Goal: Task Accomplishment & Management: Manage account settings

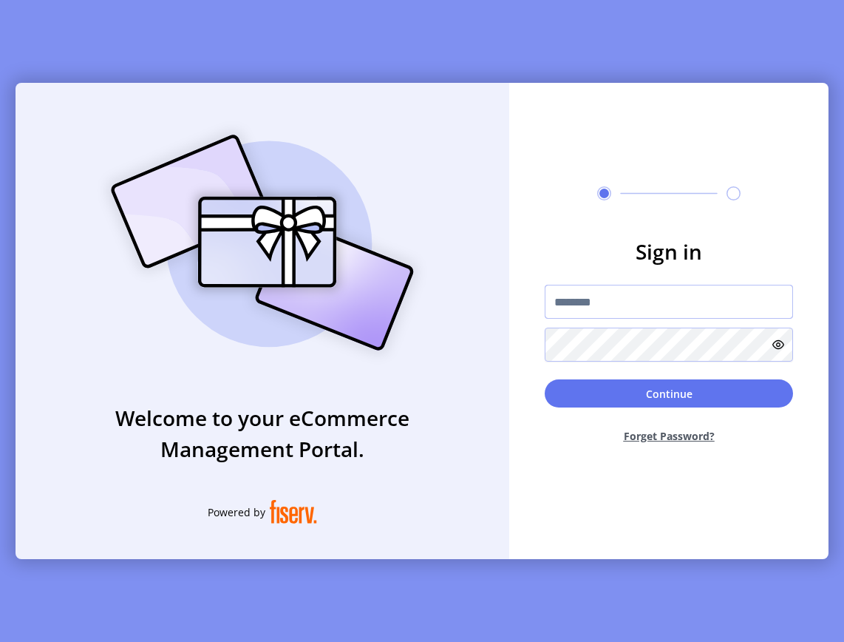
click at [750, 302] on input "text" at bounding box center [669, 302] width 248 height 34
click at [545, 379] on button "Continue" at bounding box center [669, 393] width 248 height 28
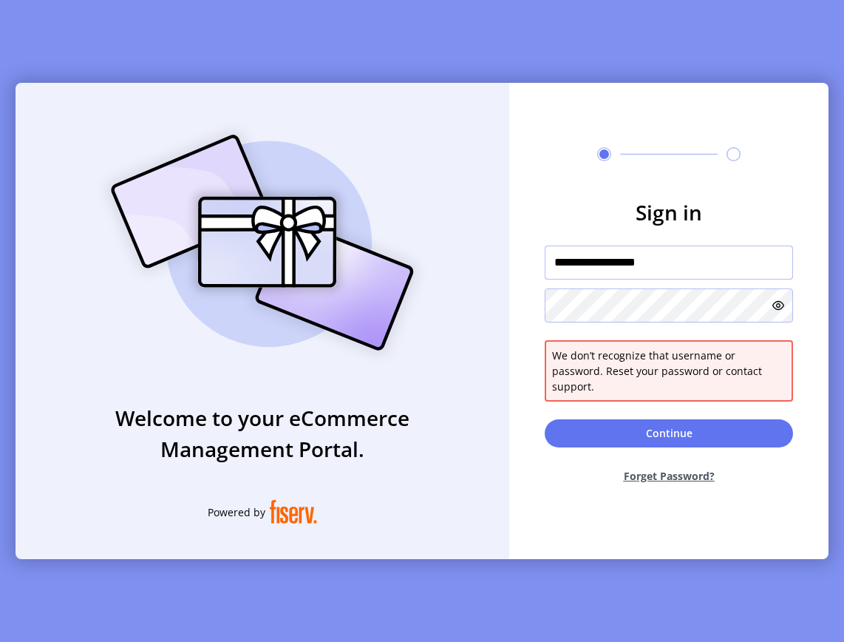
click at [683, 271] on input "**********" at bounding box center [669, 262] width 248 height 34
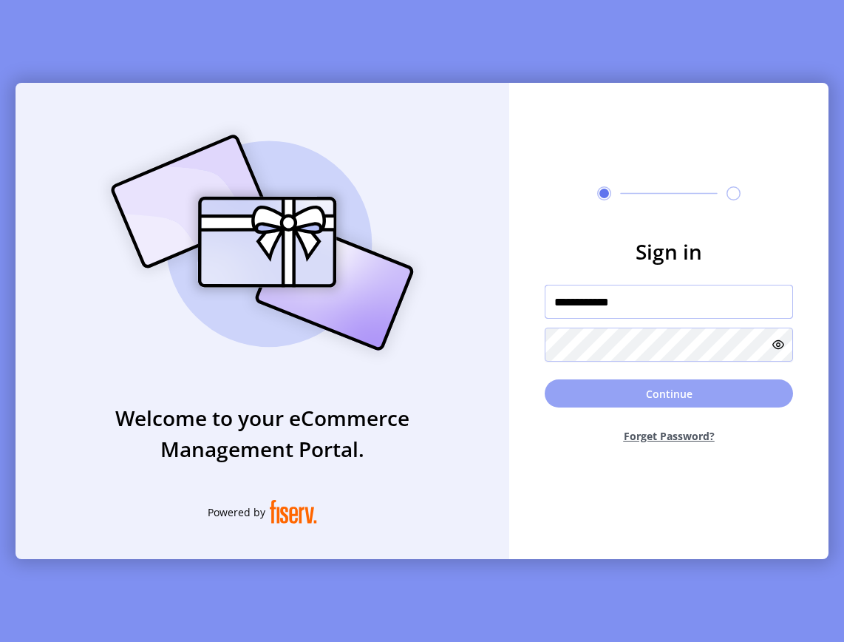
type input "**********"
click at [665, 393] on button "Continue" at bounding box center [669, 393] width 248 height 28
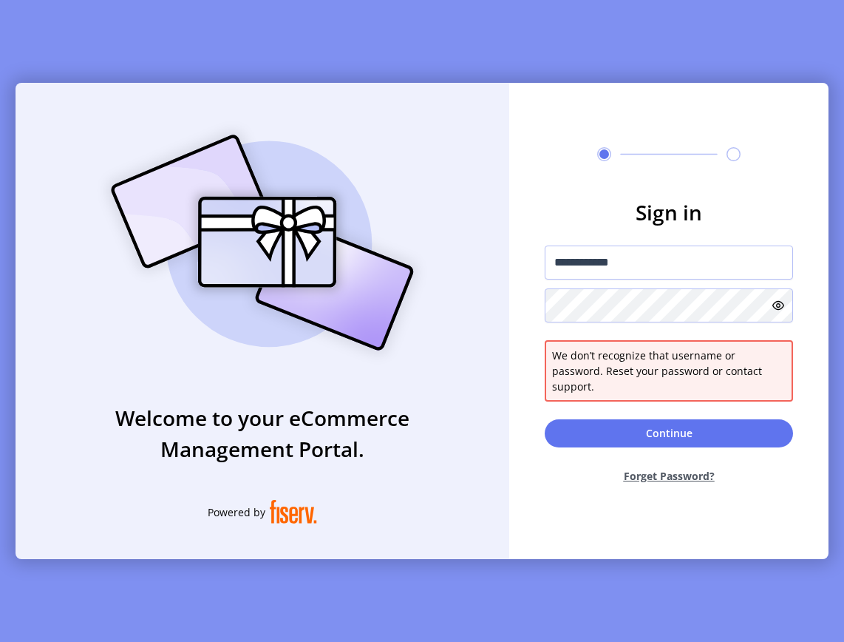
click at [669, 473] on button "Forget Password?" at bounding box center [669, 475] width 248 height 39
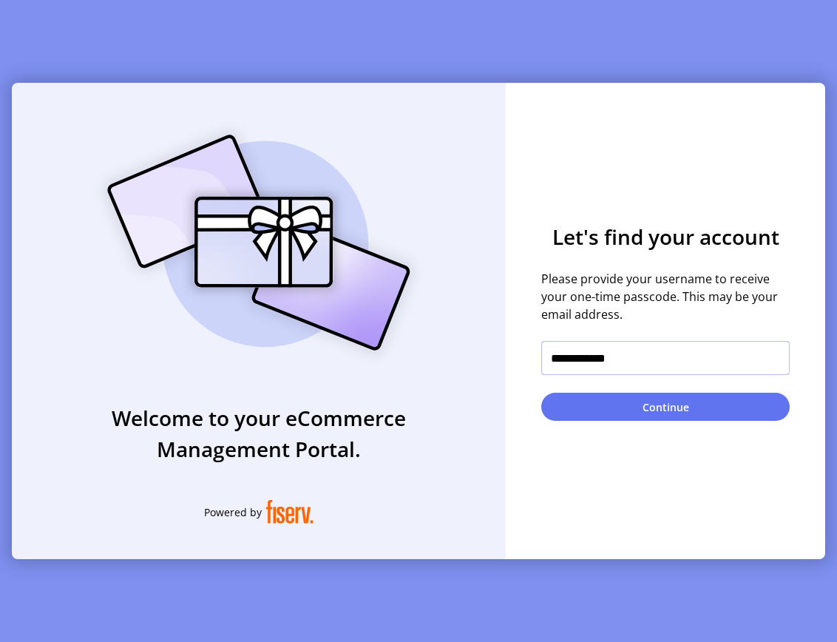
click at [651, 365] on input "**********" at bounding box center [665, 358] width 248 height 34
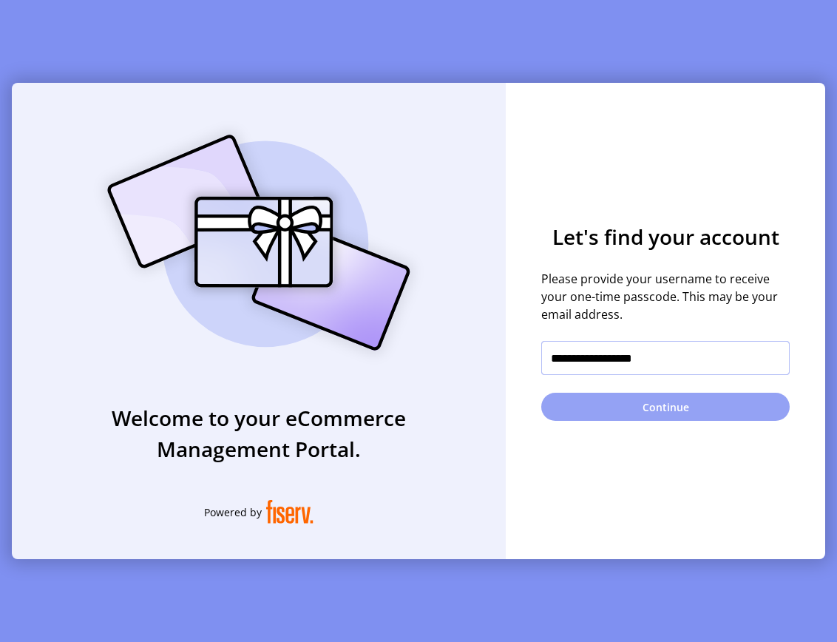
type input "**********"
click at [670, 401] on button "Continue" at bounding box center [665, 407] width 248 height 28
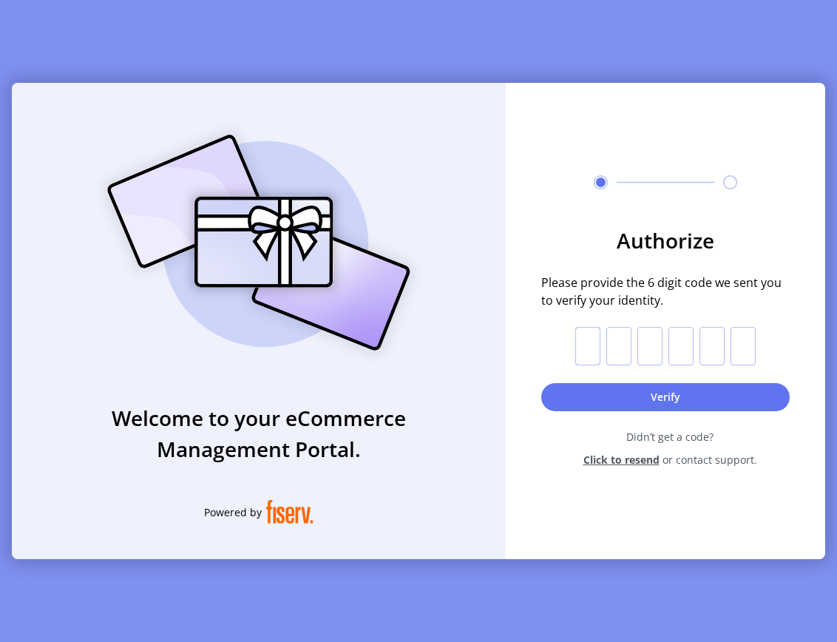
click at [596, 347] on input "text" at bounding box center [587, 346] width 25 height 38
paste input "*"
type input "*"
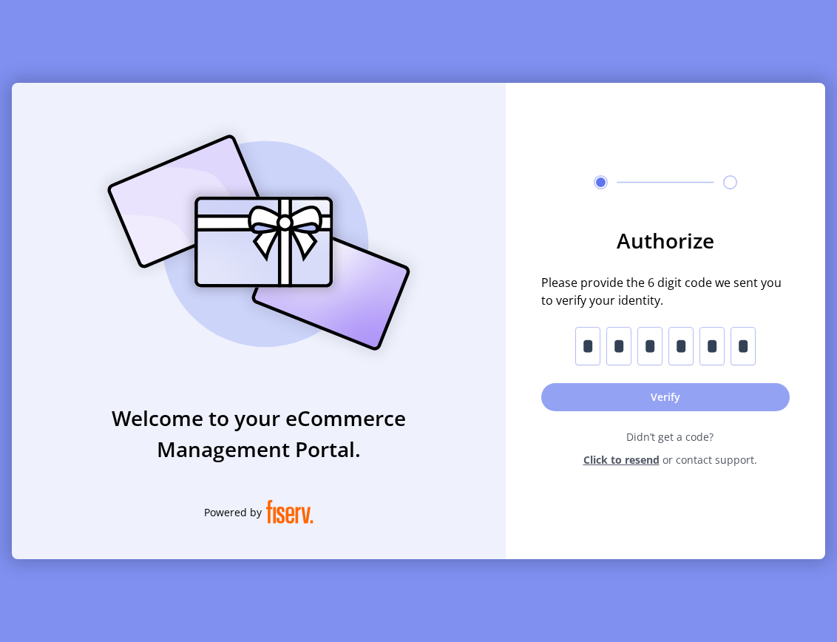
click at [656, 394] on button "Verify" at bounding box center [665, 397] width 248 height 28
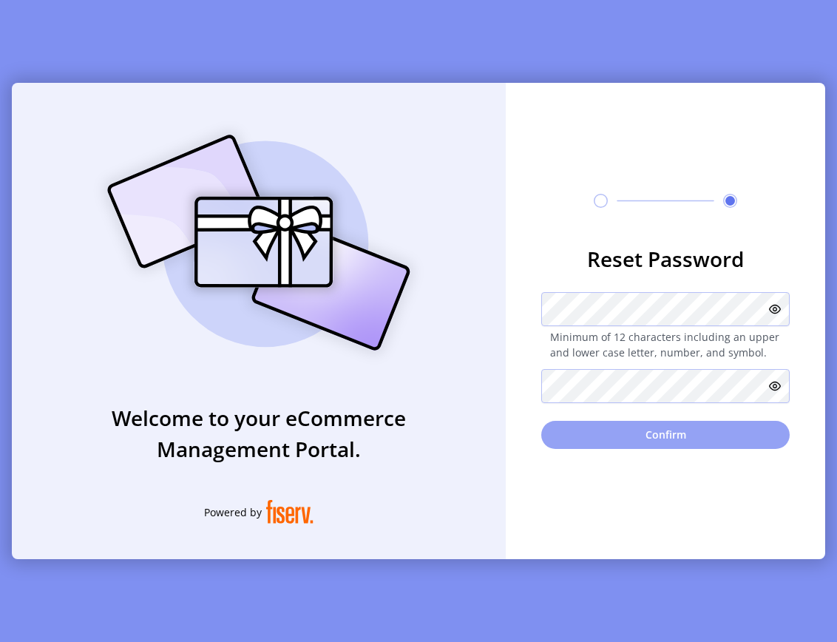
click at [669, 438] on button "Confirm" at bounding box center [665, 435] width 248 height 28
click at [673, 440] on button "Confirm" at bounding box center [665, 435] width 248 height 28
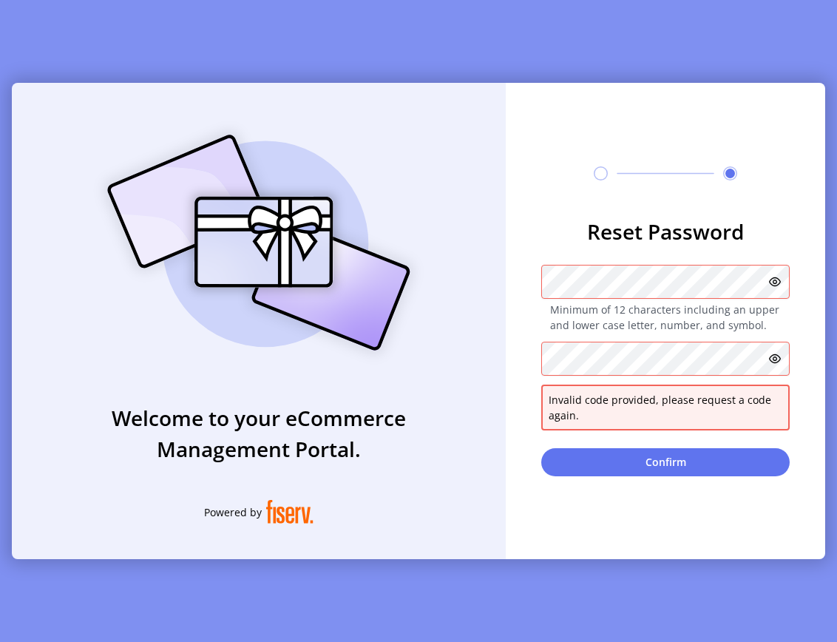
click at [780, 285] on icon at bounding box center [775, 282] width 12 height 12
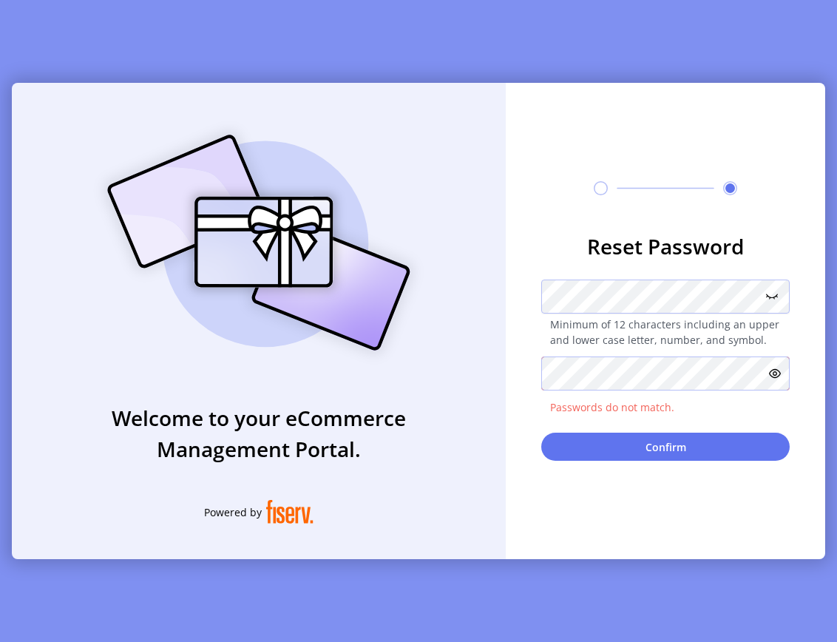
click at [480, 372] on div "**********" at bounding box center [418, 321] width 813 height 476
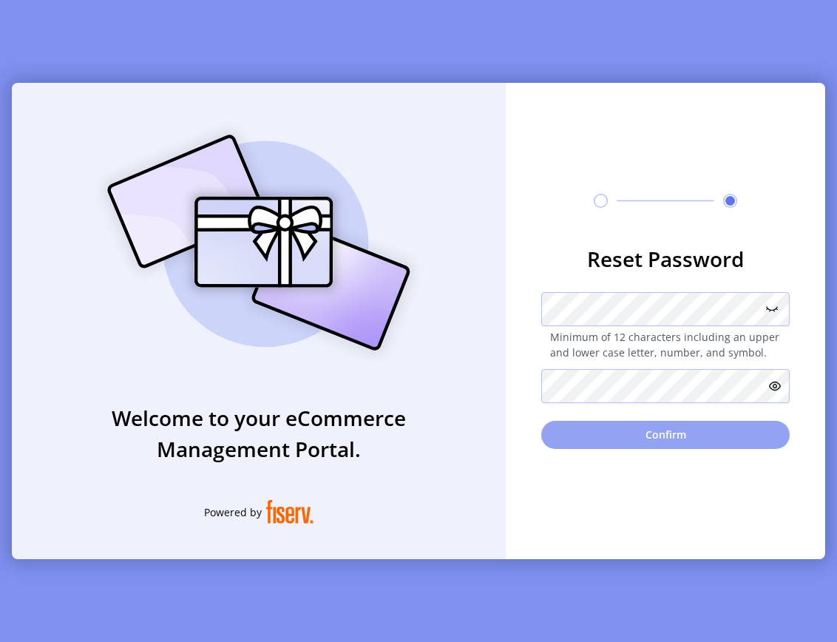
click at [662, 433] on button "Confirm" at bounding box center [665, 435] width 248 height 28
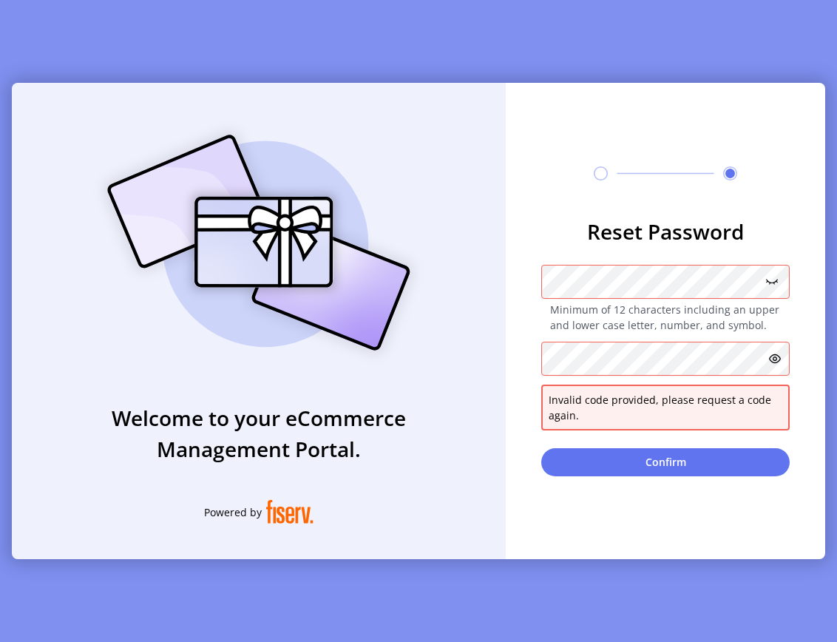
click at [780, 353] on icon at bounding box center [775, 359] width 12 height 12
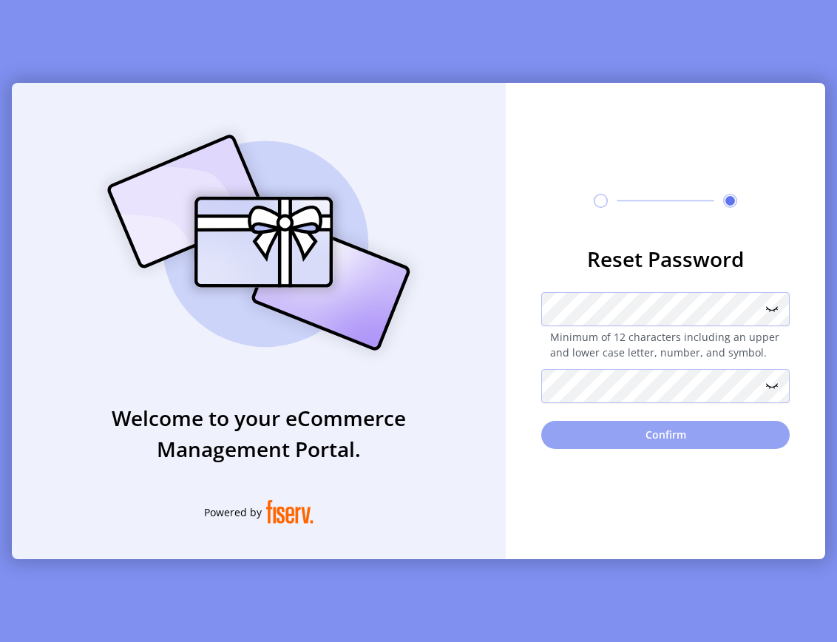
click at [679, 434] on button "Confirm" at bounding box center [665, 435] width 248 height 28
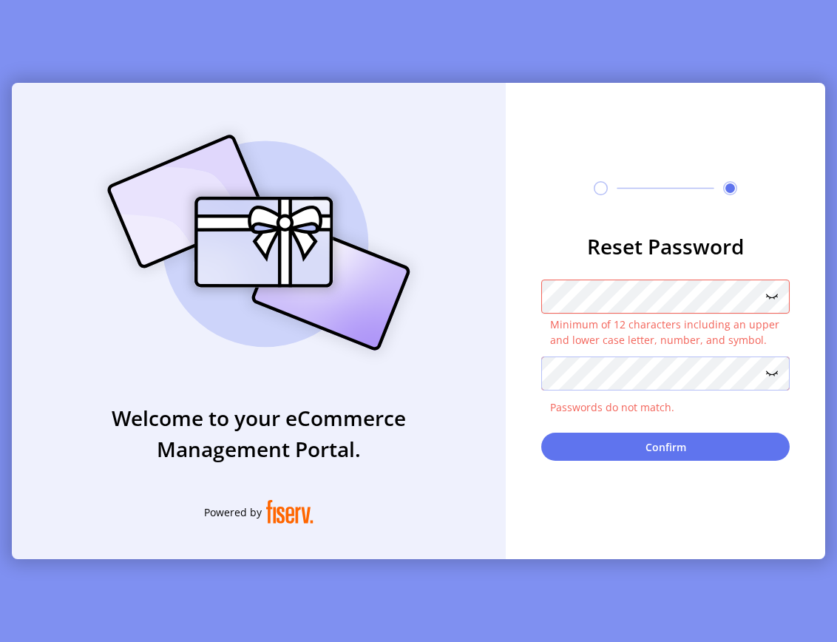
click at [489, 357] on div "**********" at bounding box center [418, 321] width 813 height 476
click at [503, 378] on div "**********" at bounding box center [418, 321] width 813 height 476
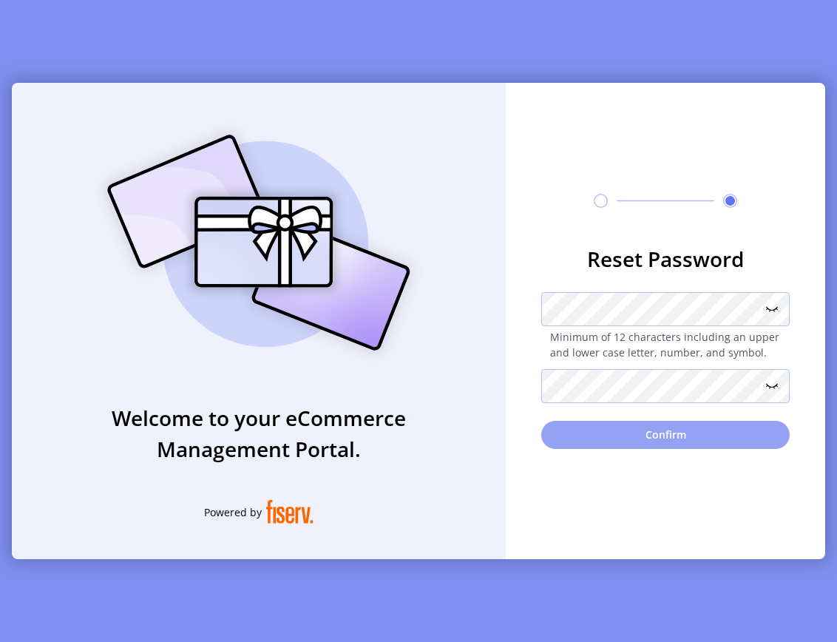
click at [668, 440] on button "Confirm" at bounding box center [665, 435] width 248 height 28
click at [663, 432] on button "Confirm" at bounding box center [665, 435] width 248 height 28
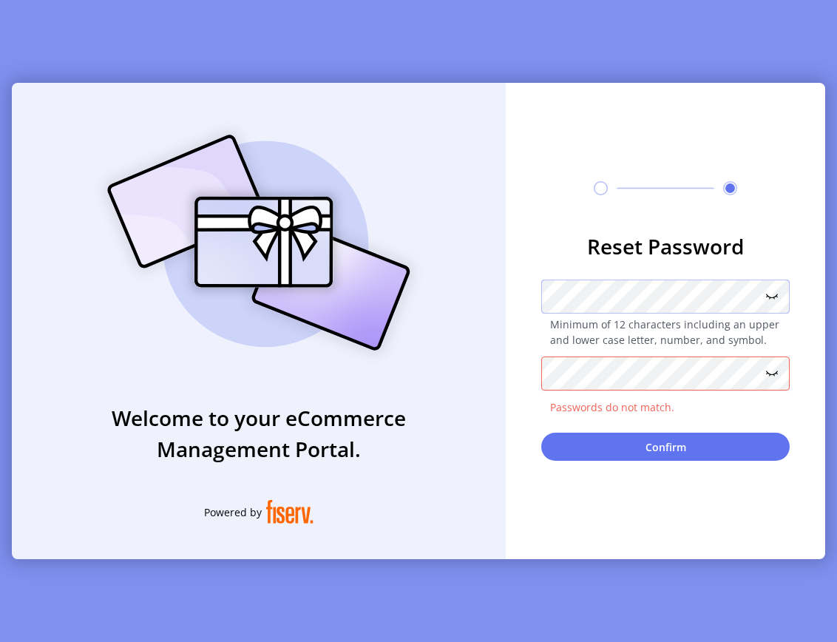
click at [532, 291] on form "**********" at bounding box center [665, 346] width 319 height 230
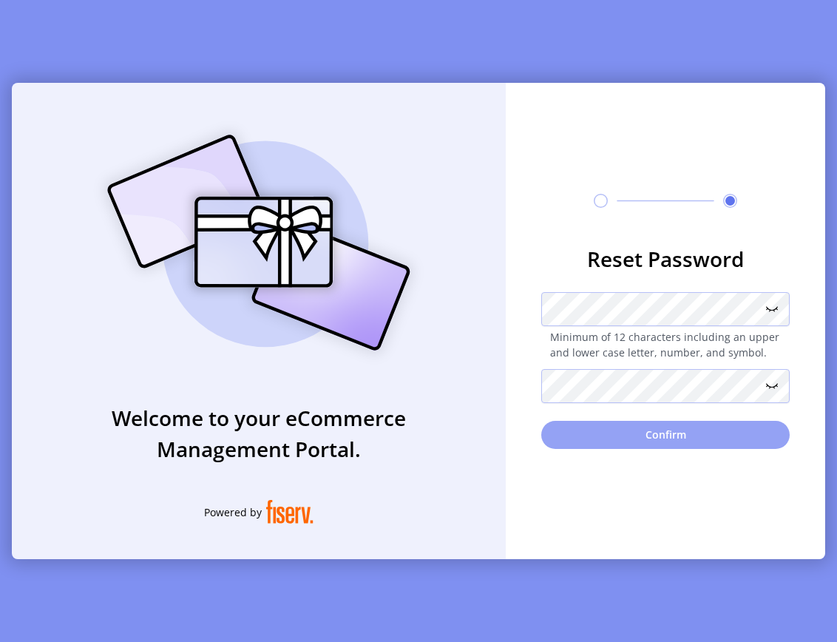
click at [671, 435] on button "Confirm" at bounding box center [665, 435] width 248 height 28
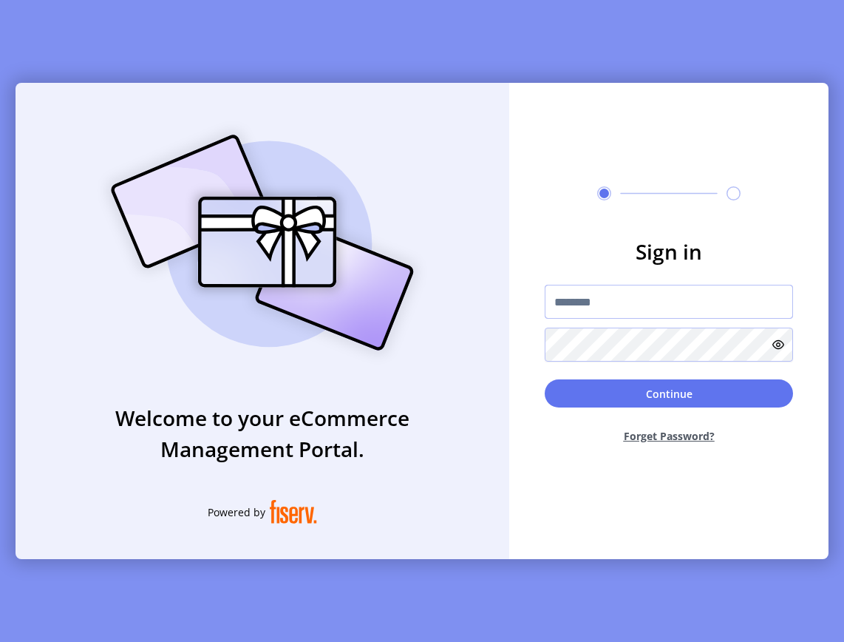
click at [696, 291] on input "text" at bounding box center [669, 302] width 248 height 34
type input "**********"
click at [689, 442] on button "Forget Password?" at bounding box center [669, 435] width 248 height 39
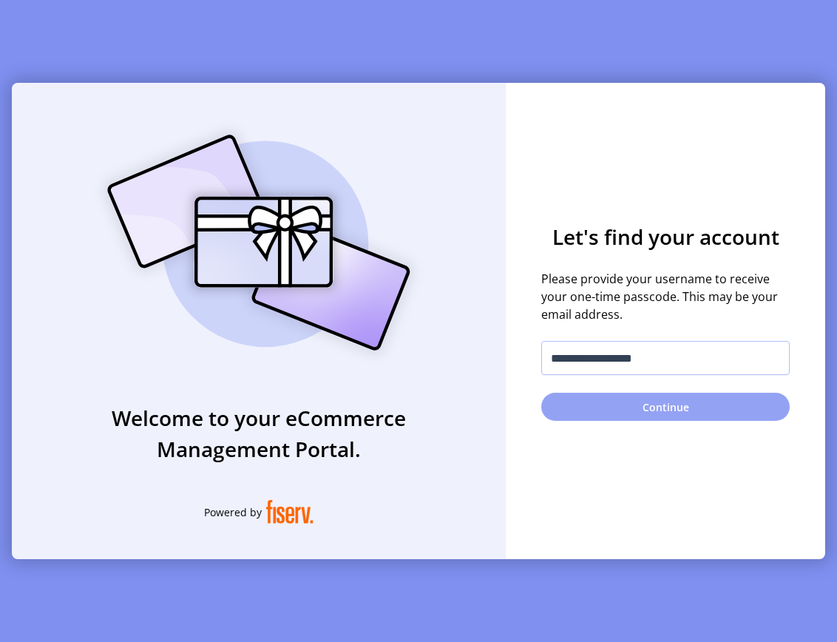
click at [656, 408] on button "Continue" at bounding box center [665, 407] width 248 height 28
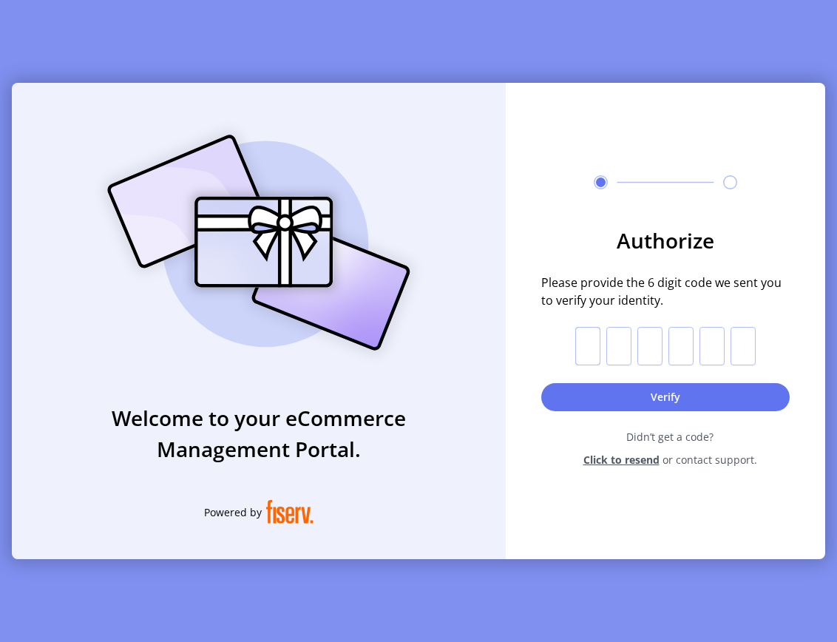
click at [589, 347] on input "text" at bounding box center [587, 346] width 25 height 38
paste input "*"
type input "*"
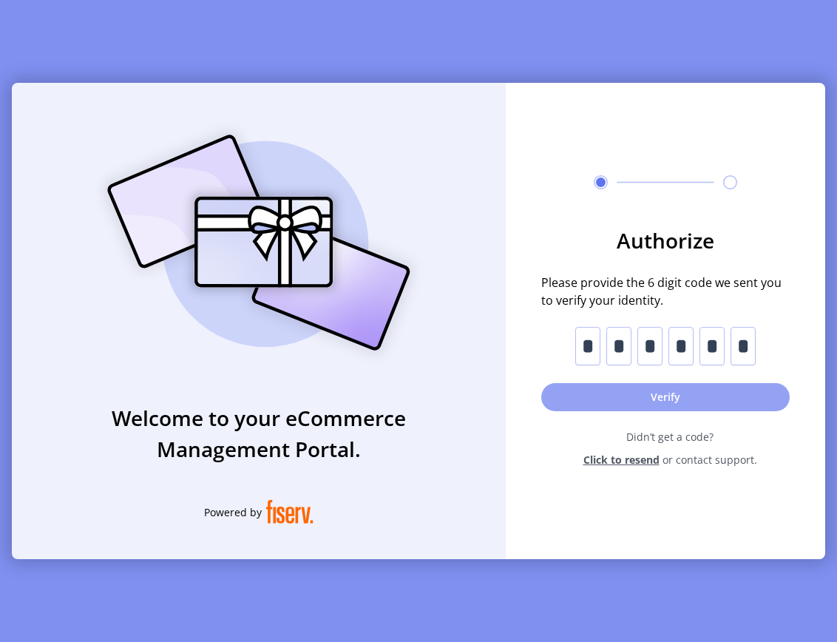
click at [664, 403] on button "Verify" at bounding box center [665, 397] width 248 height 28
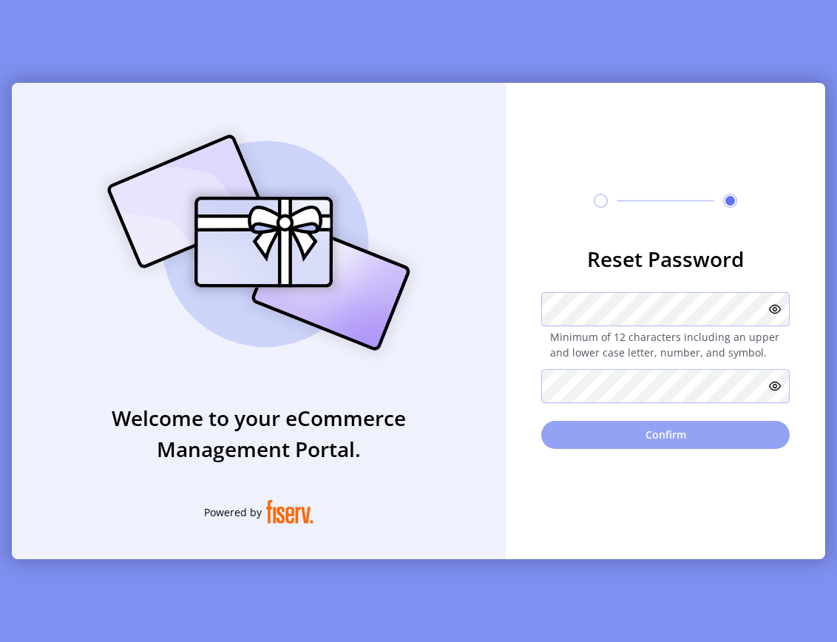
click at [679, 432] on button "Confirm" at bounding box center [665, 435] width 248 height 28
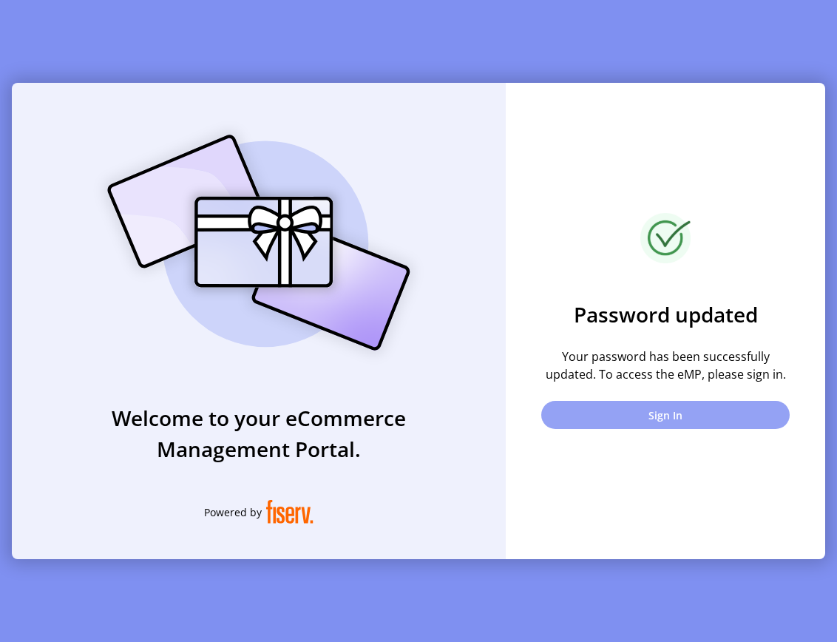
click at [677, 424] on button "Sign In" at bounding box center [665, 415] width 248 height 28
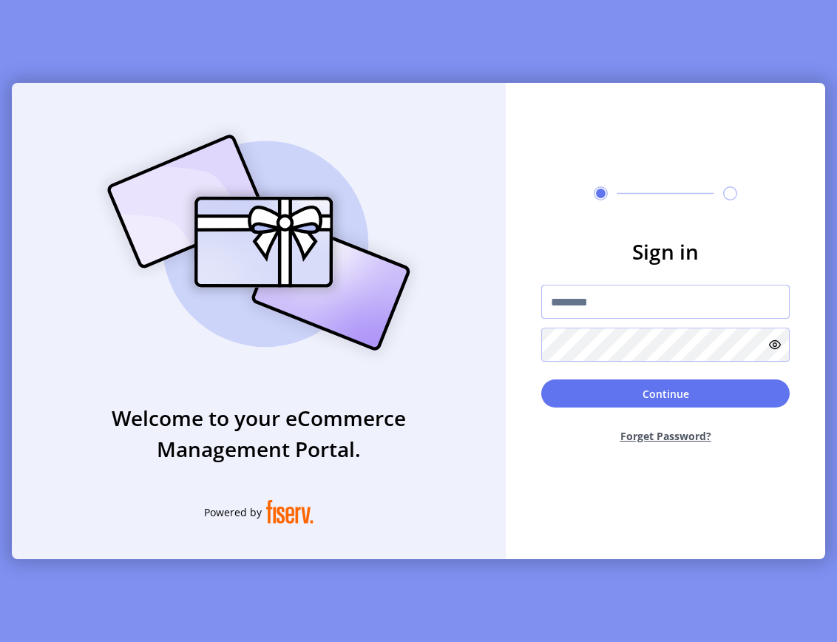
click at [642, 301] on input "text" at bounding box center [665, 302] width 248 height 34
type input "**********"
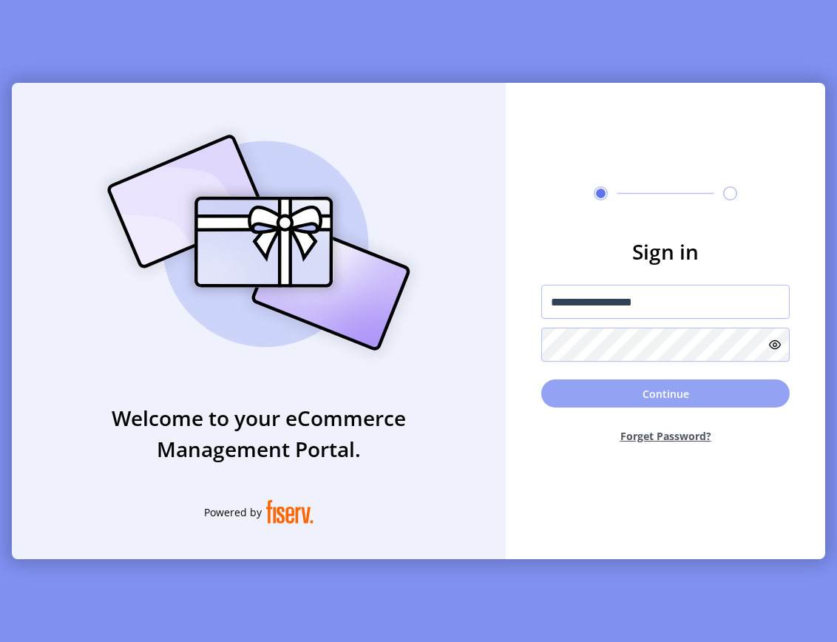
click at [690, 398] on button "Continue" at bounding box center [665, 393] width 248 height 28
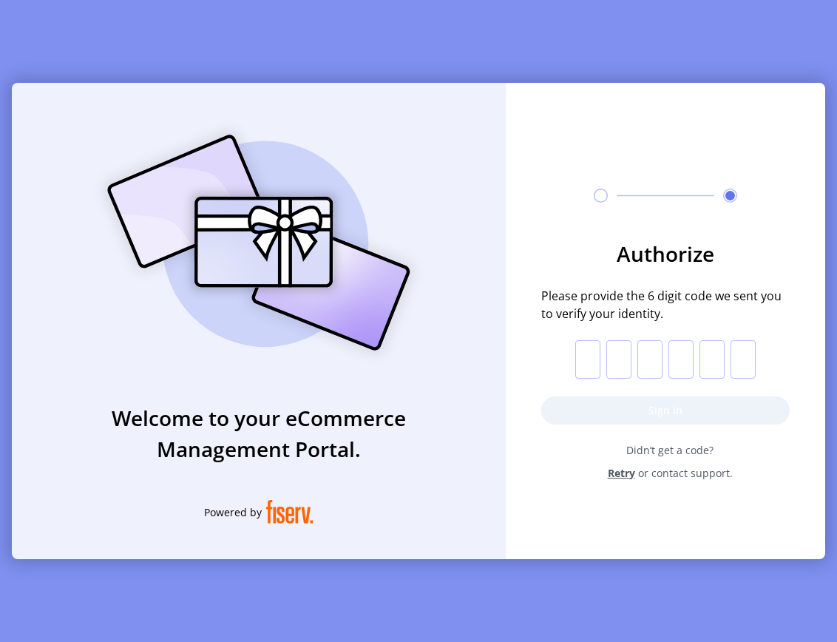
click at [597, 351] on input "text" at bounding box center [587, 359] width 25 height 38
paste input "*"
type input "*"
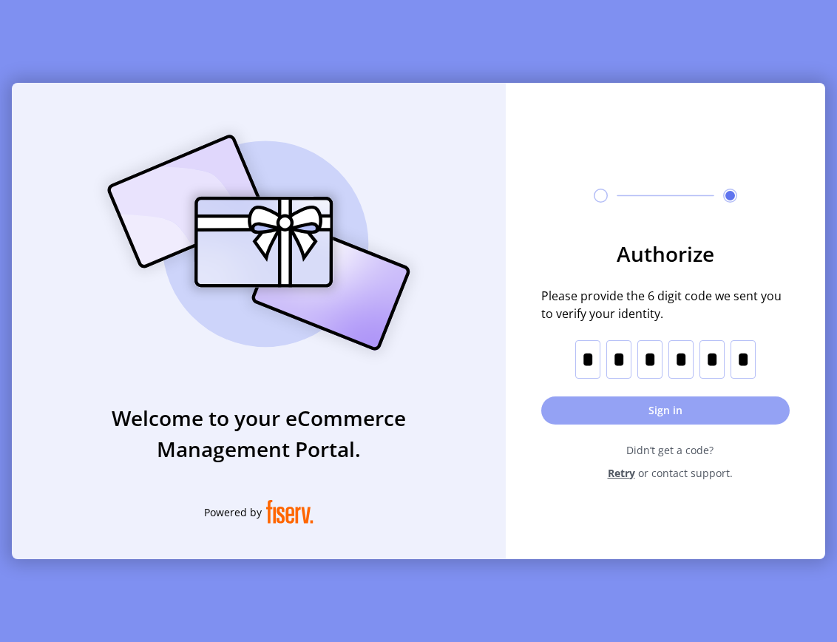
click at [670, 414] on button "Sign in" at bounding box center [665, 410] width 248 height 28
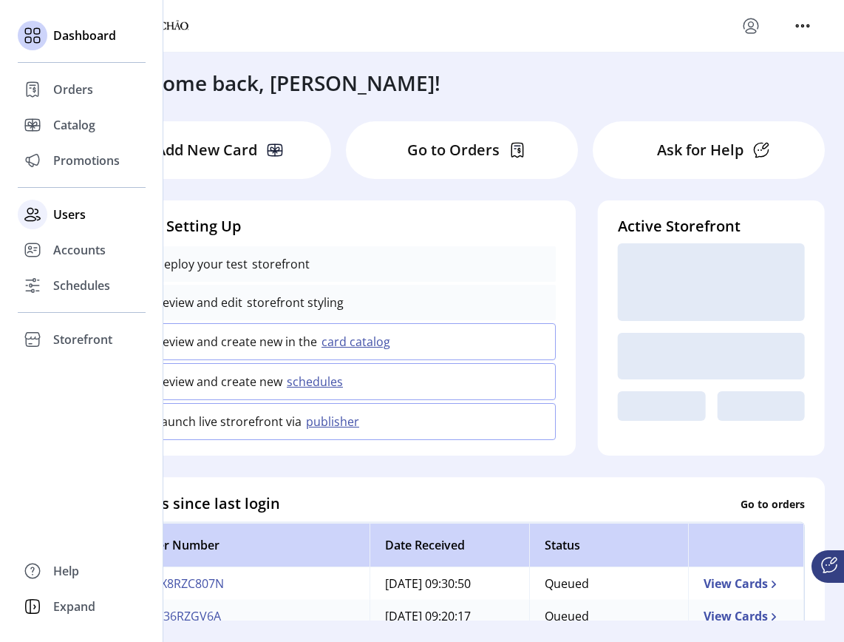
click at [62, 213] on span "Users" at bounding box center [69, 215] width 33 height 18
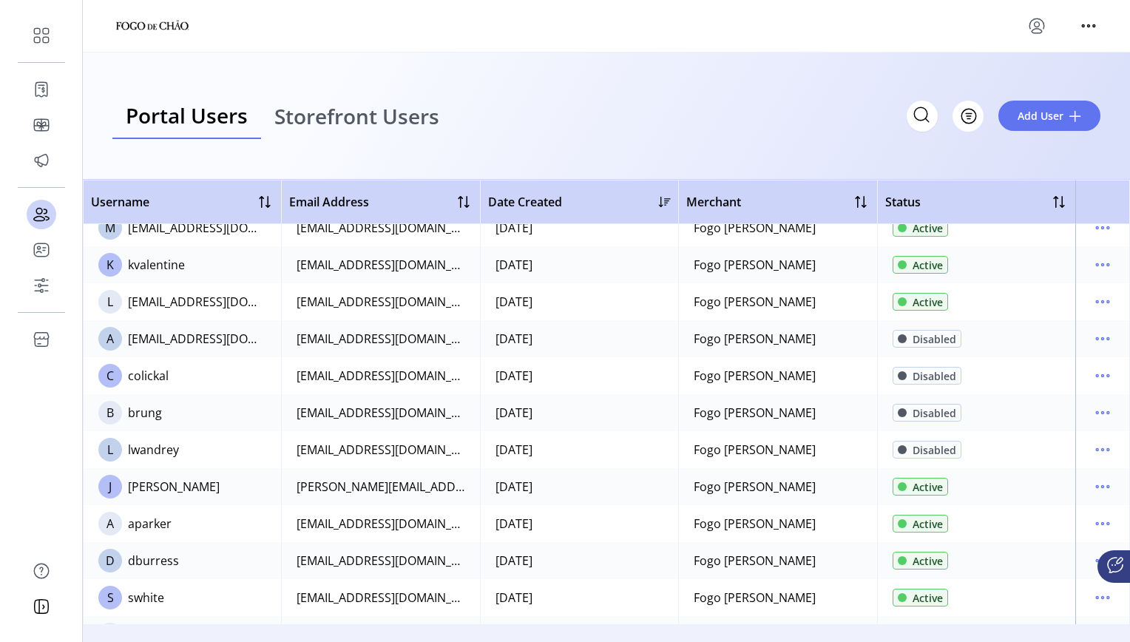
scroll to position [595, 0]
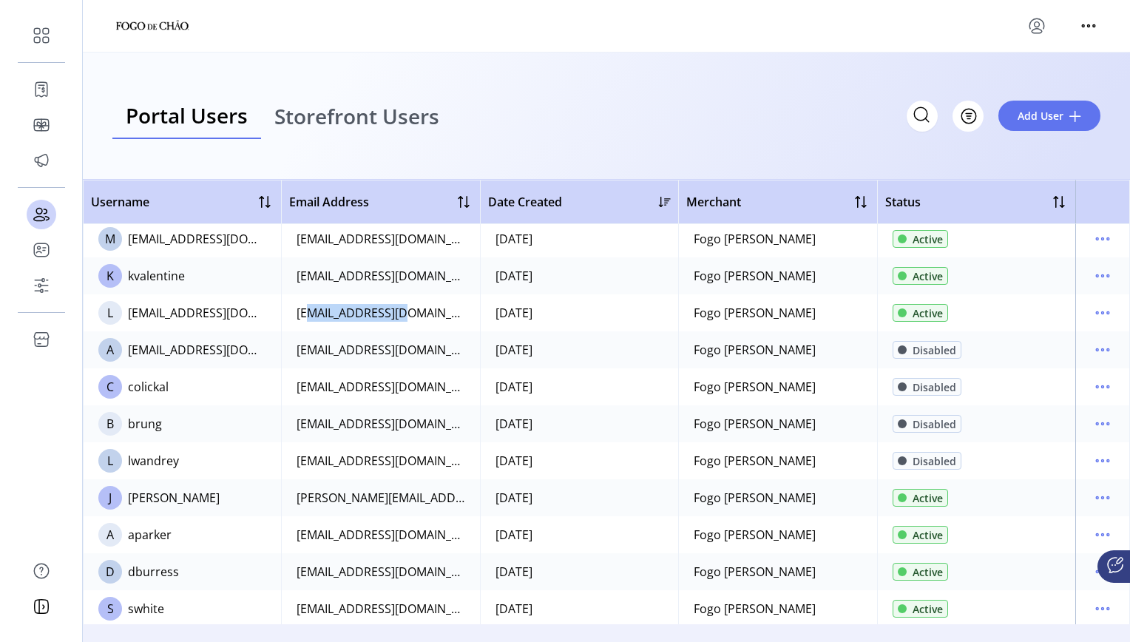
drag, startPoint x: 409, startPoint y: 310, endPoint x: 297, endPoint y: 319, distance: 111.9
click at [297, 319] on td "lmelton@fogo.com" at bounding box center [380, 312] width 198 height 37
click at [297, 319] on div "lmelton@fogo.com" at bounding box center [380, 313] width 168 height 18
click at [407, 316] on td "lmelton@fogo.com" at bounding box center [380, 312] width 198 height 37
drag, startPoint x: 407, startPoint y: 316, endPoint x: 299, endPoint y: 320, distance: 108.0
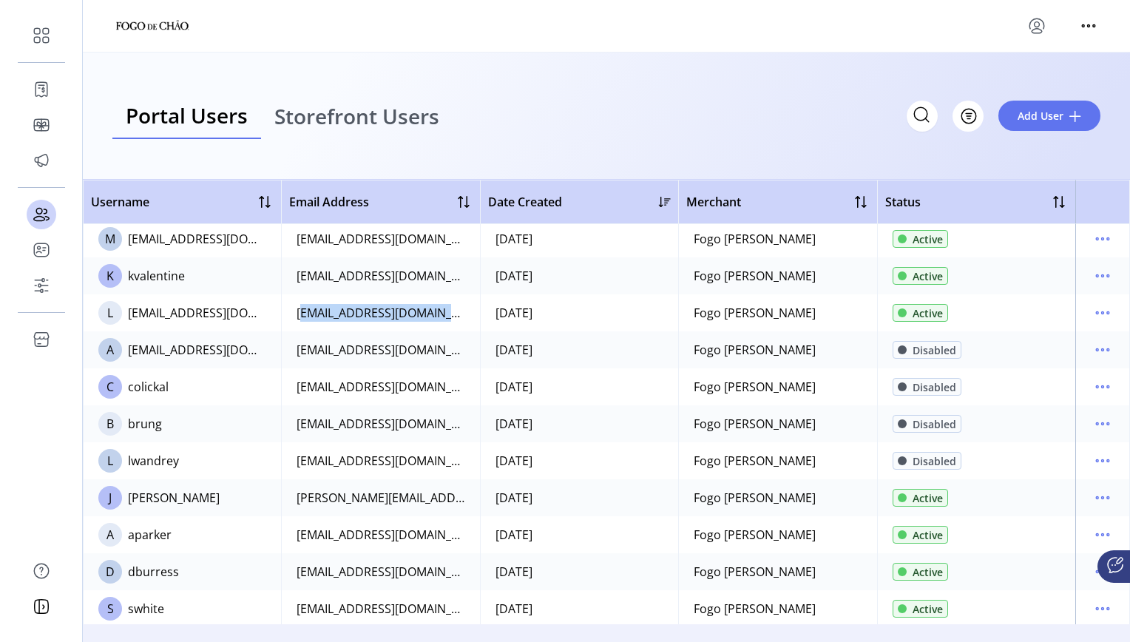
click at [299, 320] on td "lmelton@fogo.com" at bounding box center [380, 312] width 198 height 37
copy div "lmelton@fogo.com"
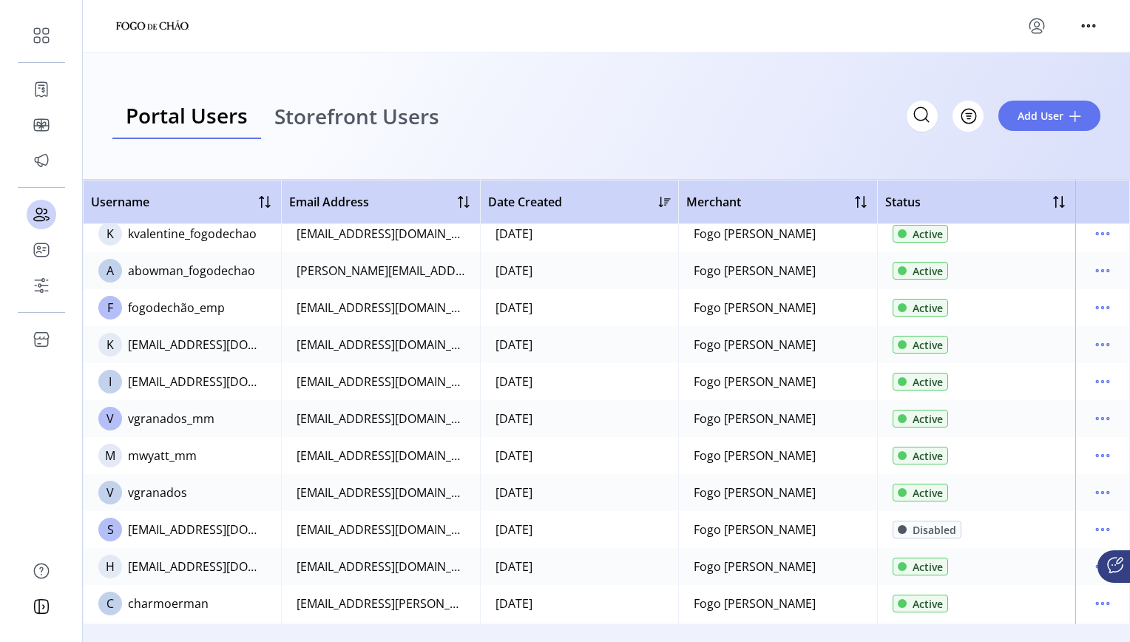
scroll to position [0, 0]
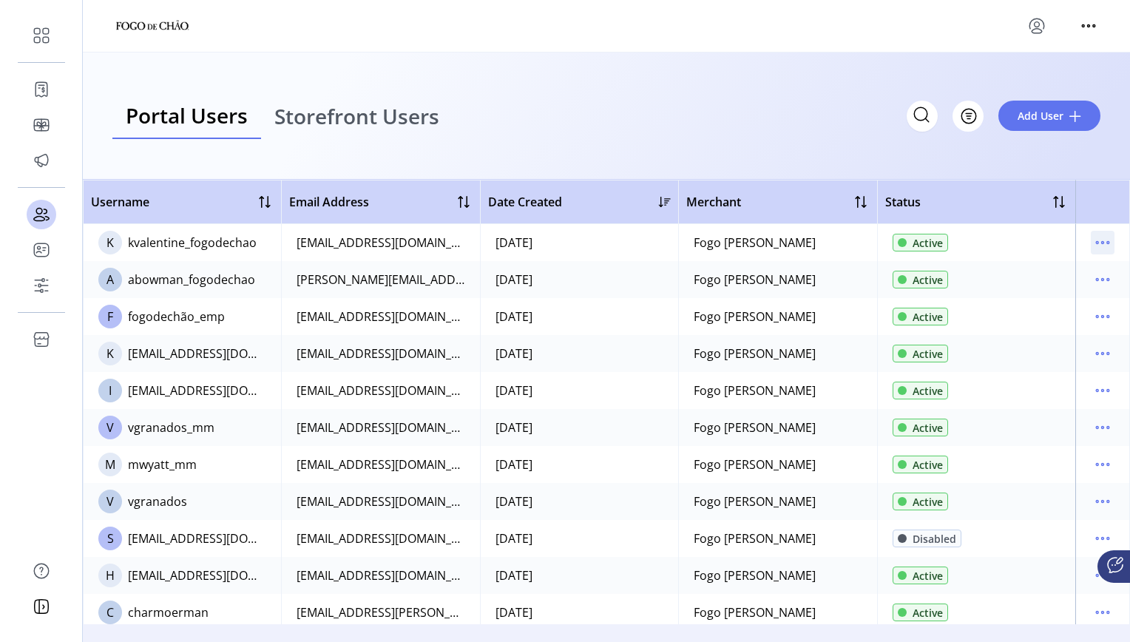
click at [843, 239] on icon "menu" at bounding box center [1102, 243] width 24 height 24
click at [843, 320] on span "Reset Password" at bounding box center [1032, 319] width 123 height 12
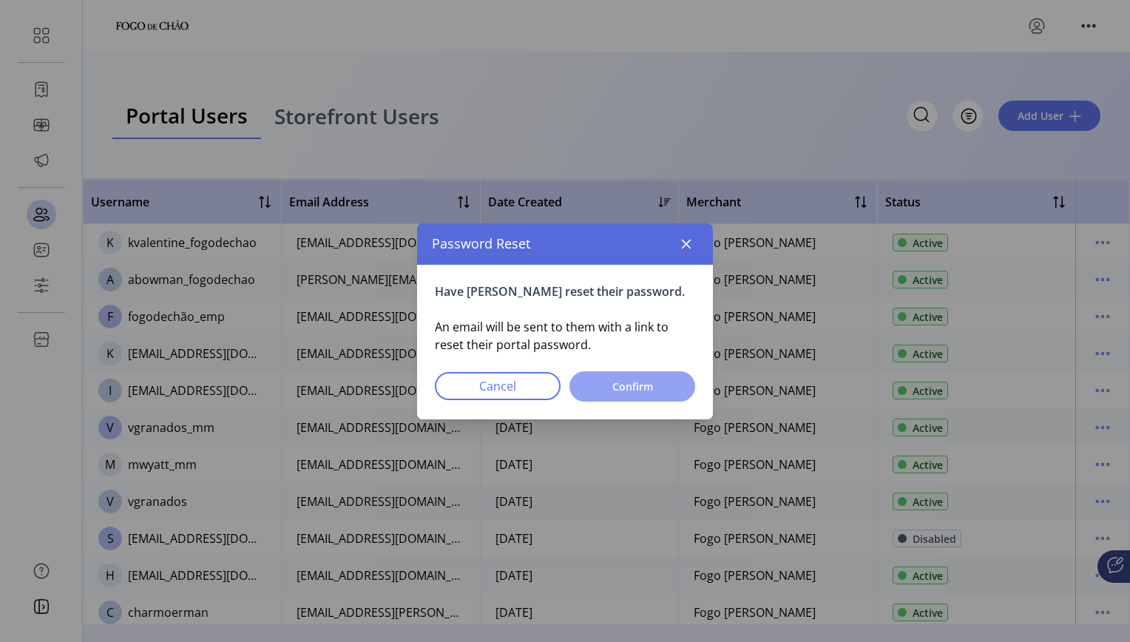
click at [650, 394] on span "Confirm" at bounding box center [631, 386] width 87 height 16
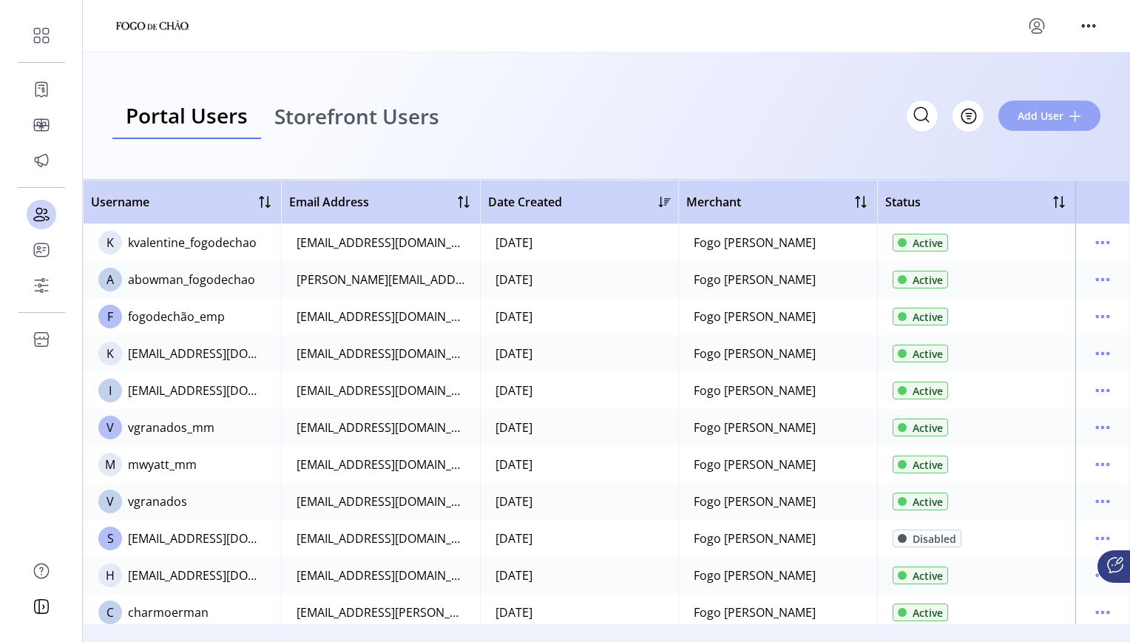
click at [843, 113] on span "Add User" at bounding box center [1040, 116] width 46 height 16
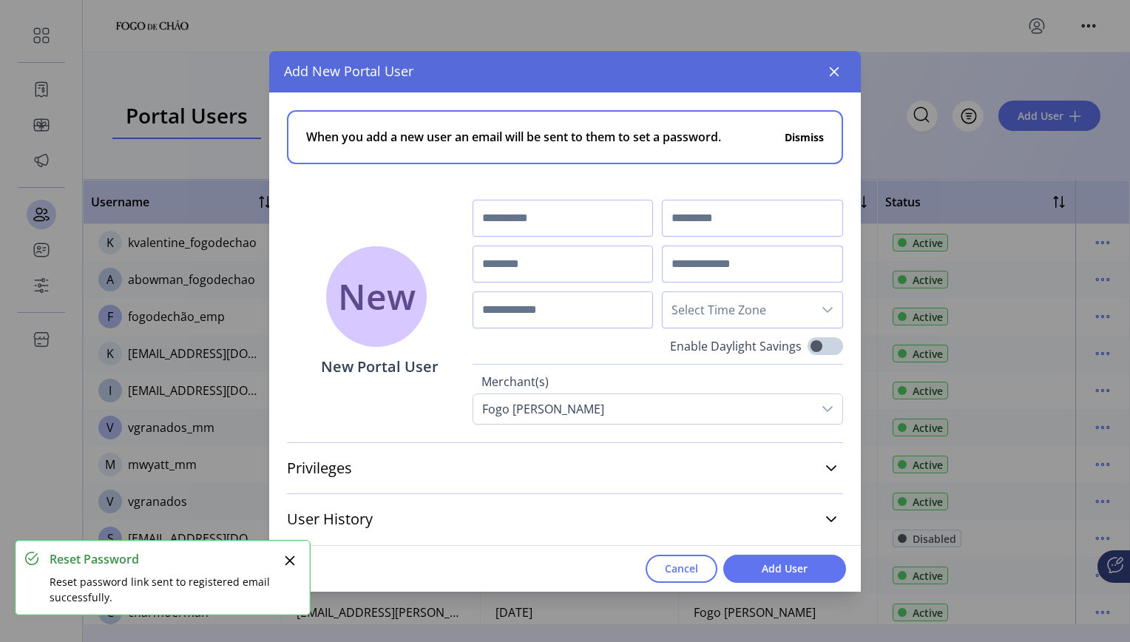
click at [704, 262] on input "text" at bounding box center [752, 263] width 181 height 37
paste input "**********"
type input "**********"
click at [588, 208] on input "text" at bounding box center [562, 218] width 181 height 37
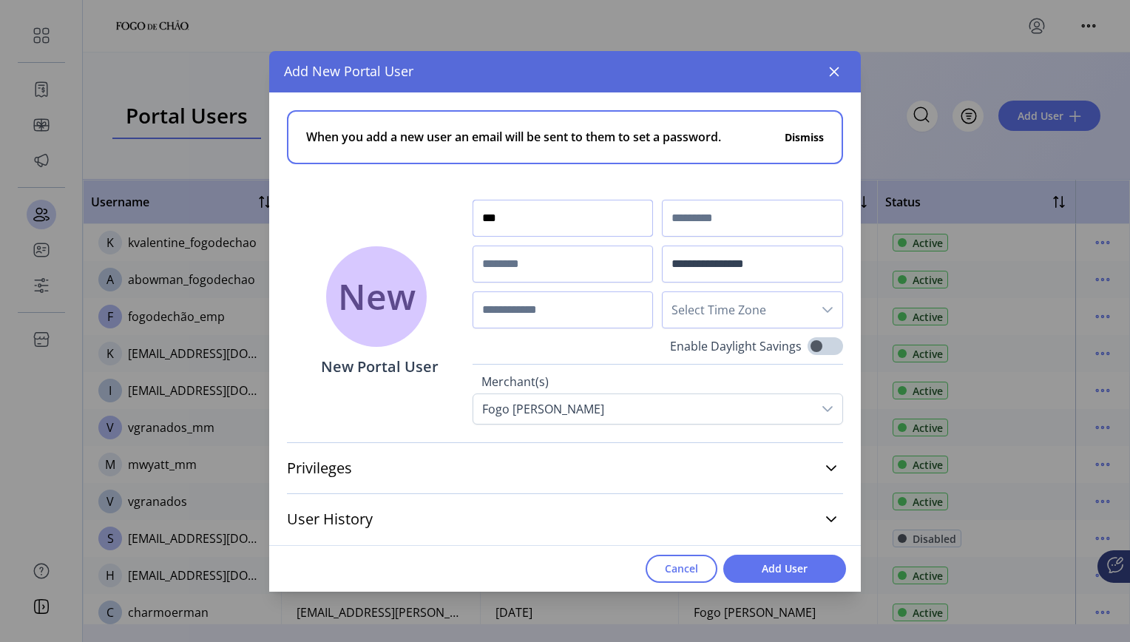
type input "***"
click at [700, 213] on input "text" at bounding box center [752, 218] width 181 height 37
type input "******"
type input "**********"
click at [702, 316] on span "Select Time Zone" at bounding box center [737, 309] width 150 height 35
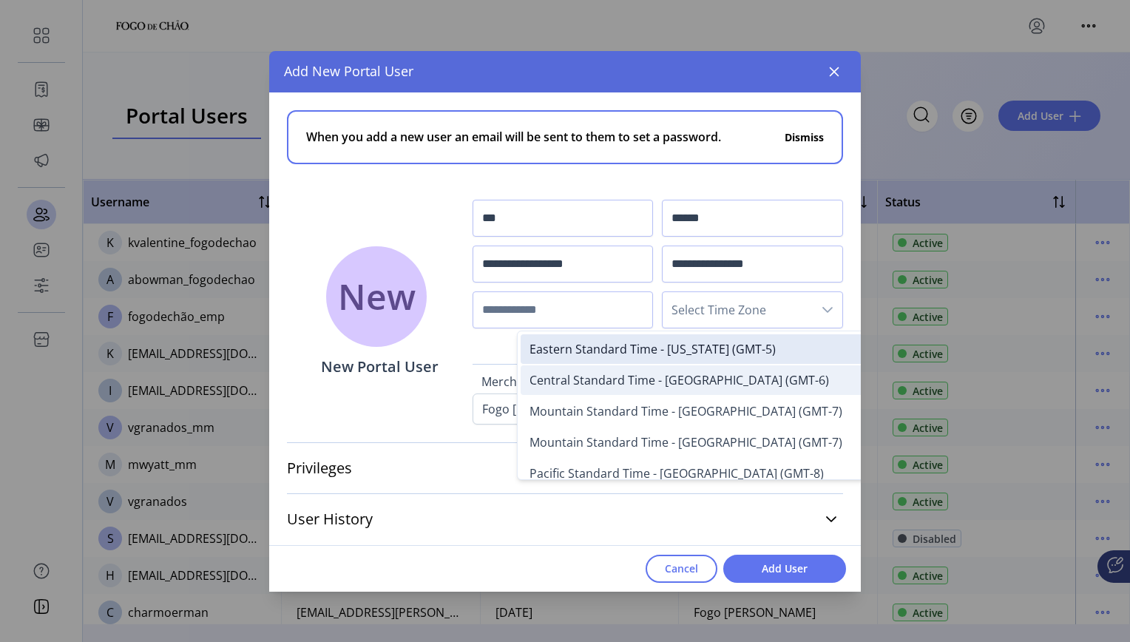
click at [704, 374] on span "Central Standard Time - Chicago (GMT-6)" at bounding box center [678, 380] width 299 height 16
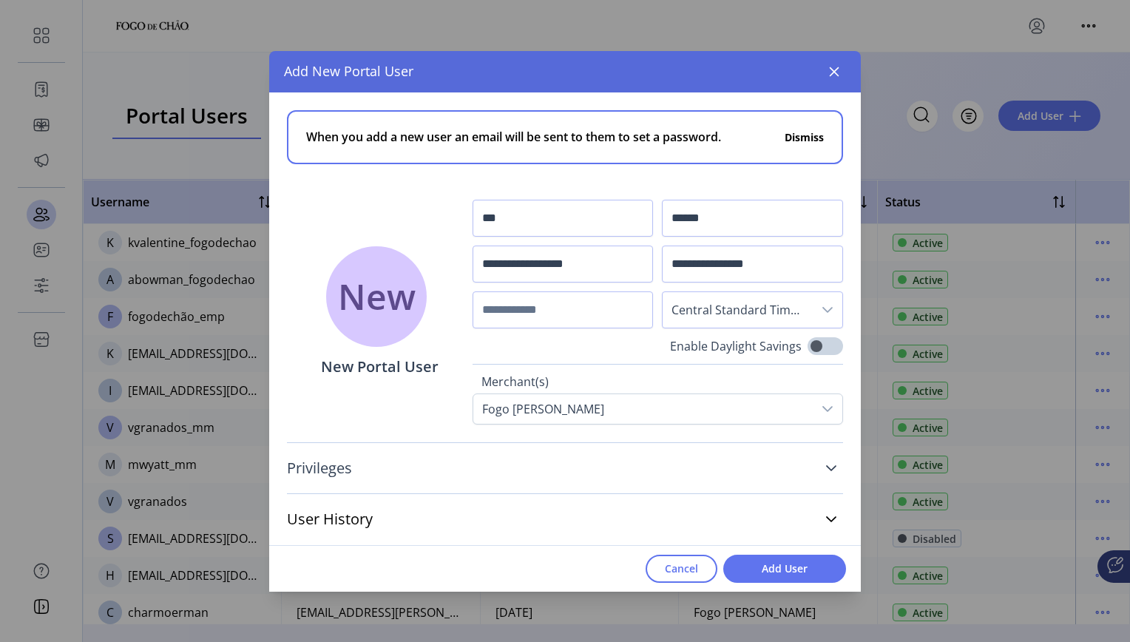
click at [827, 468] on icon at bounding box center [831, 468] width 12 height 12
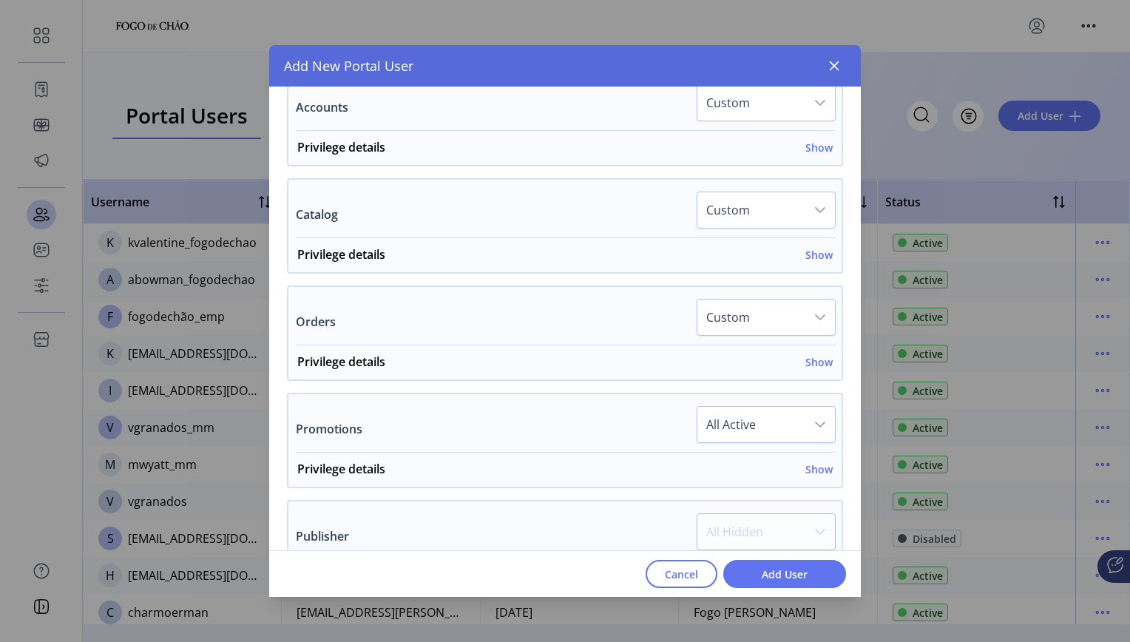
scroll to position [537, 0]
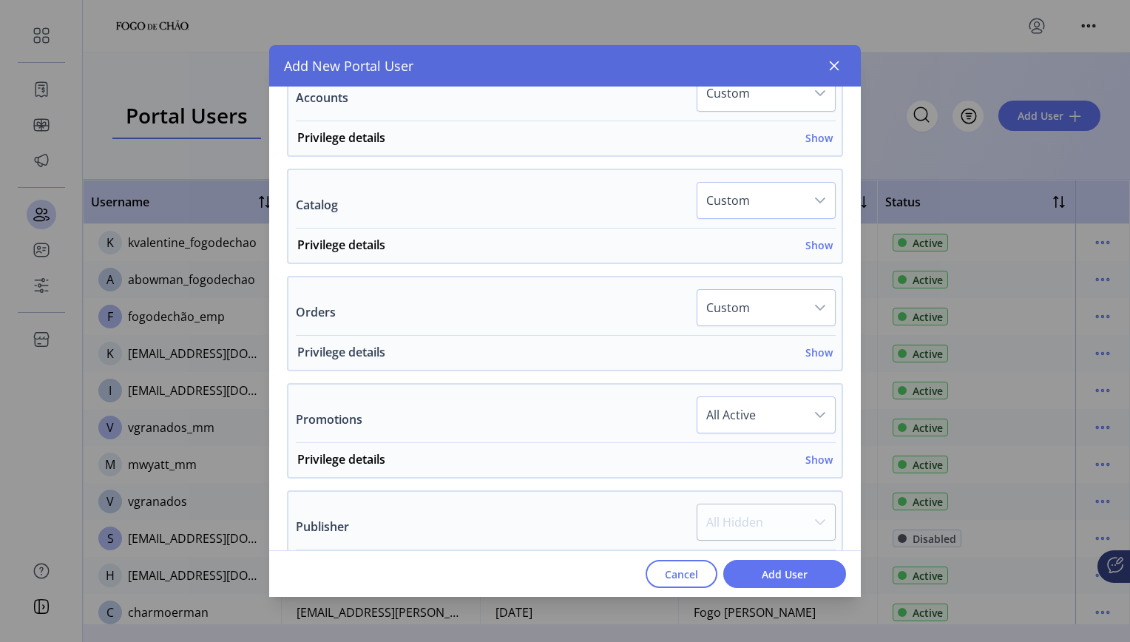
click at [815, 353] on h6 "Show" at bounding box center [818, 352] width 27 height 16
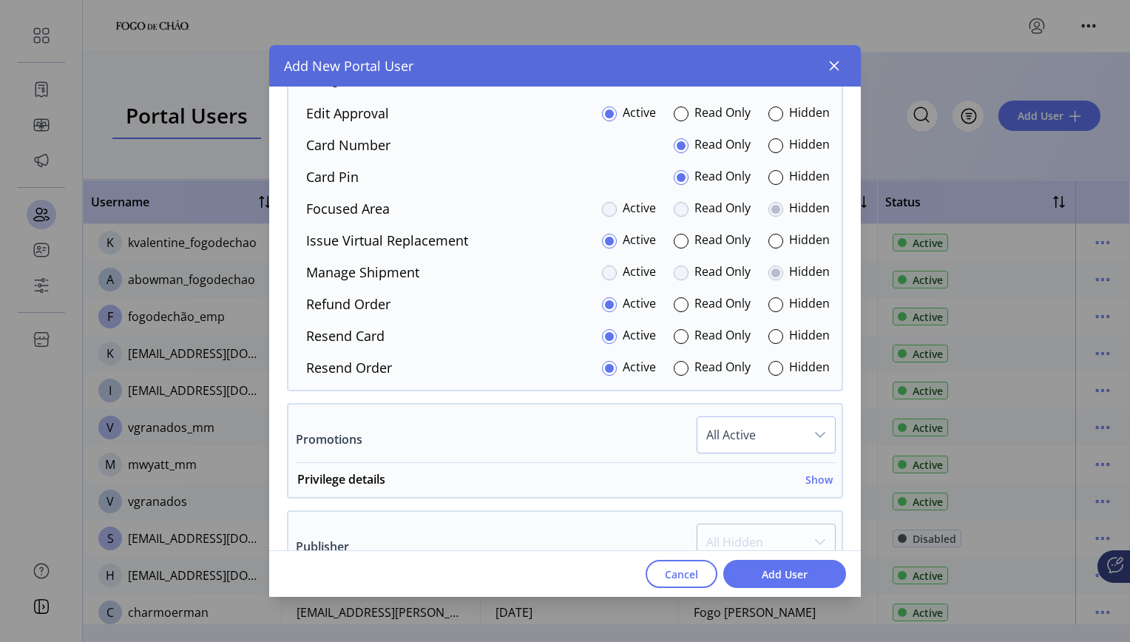
scroll to position [812, 0]
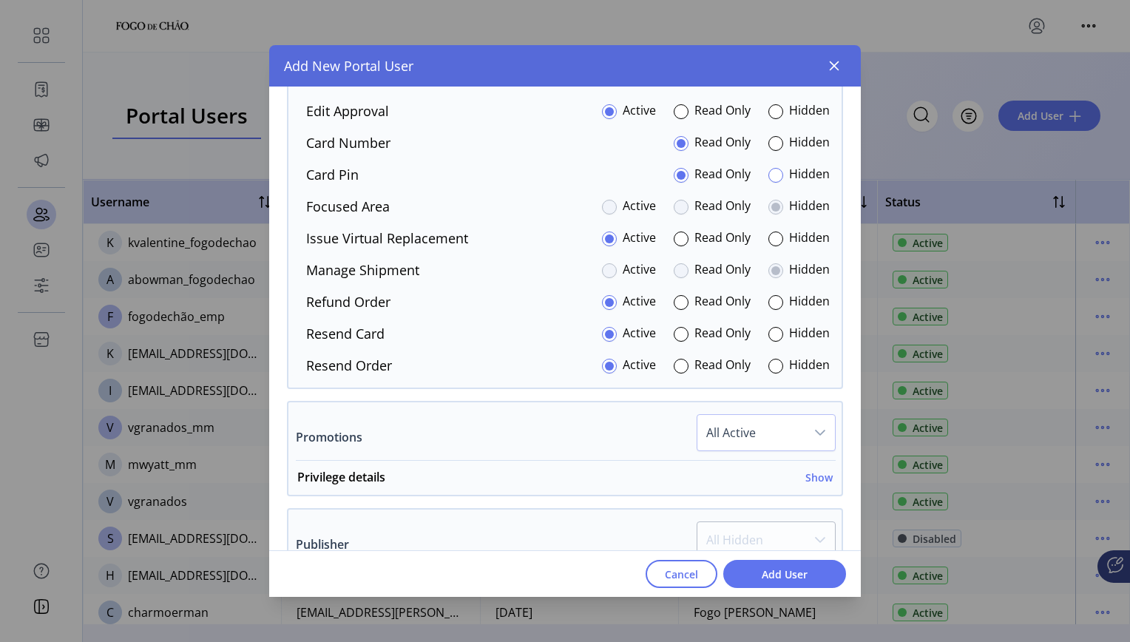
click at [768, 177] on div at bounding box center [775, 175] width 15 height 15
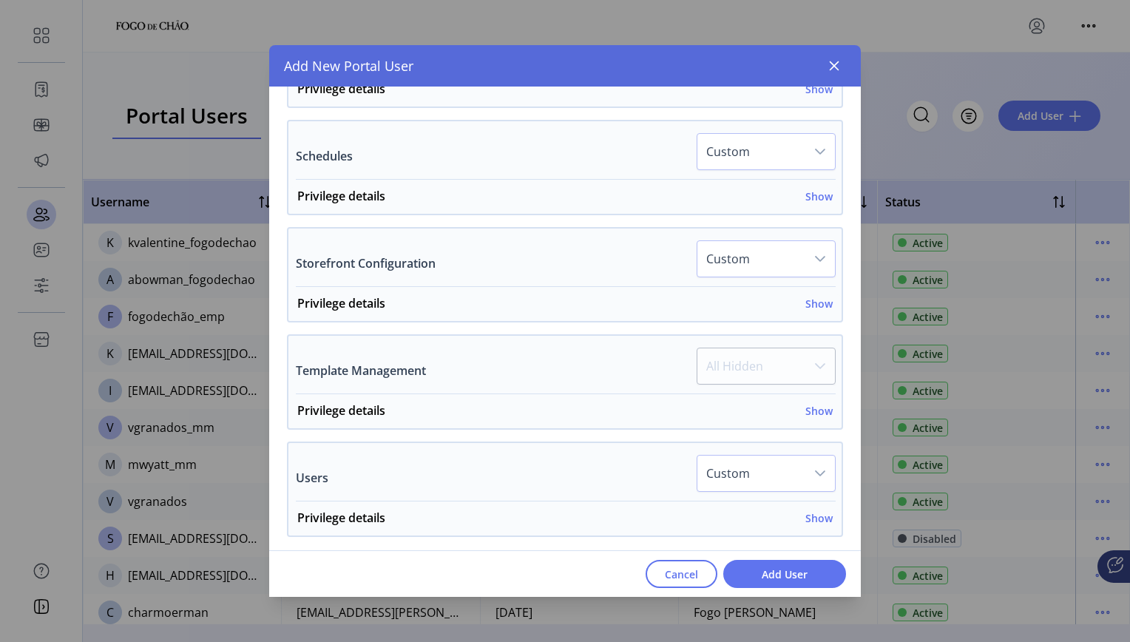
scroll to position [1387, 0]
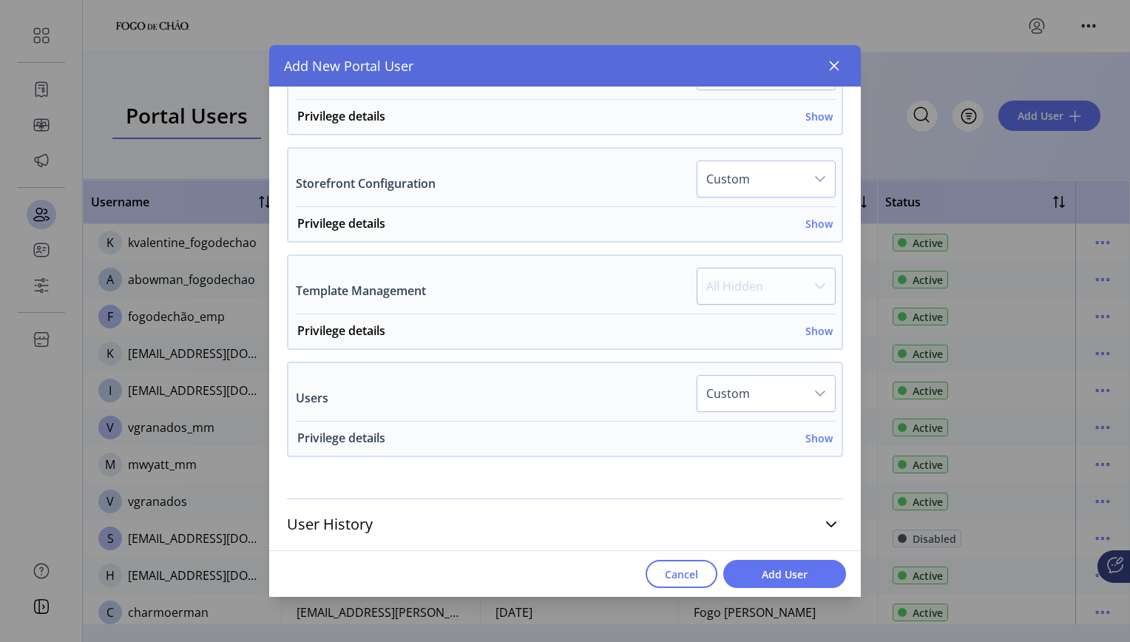
click at [812, 437] on h6 "Show" at bounding box center [818, 438] width 27 height 16
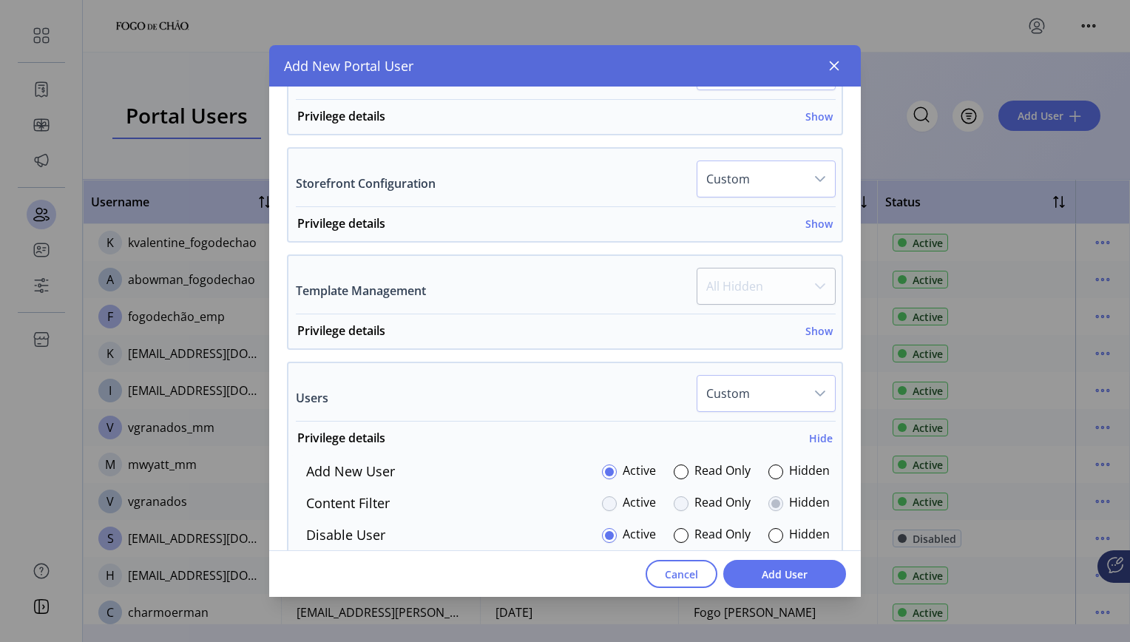
drag, startPoint x: 852, startPoint y: 437, endPoint x: 855, endPoint y: 481, distance: 43.8
click at [843, 481] on div "**********" at bounding box center [564, 341] width 591 height 510
drag, startPoint x: 855, startPoint y: 481, endPoint x: 843, endPoint y: 436, distance: 46.1
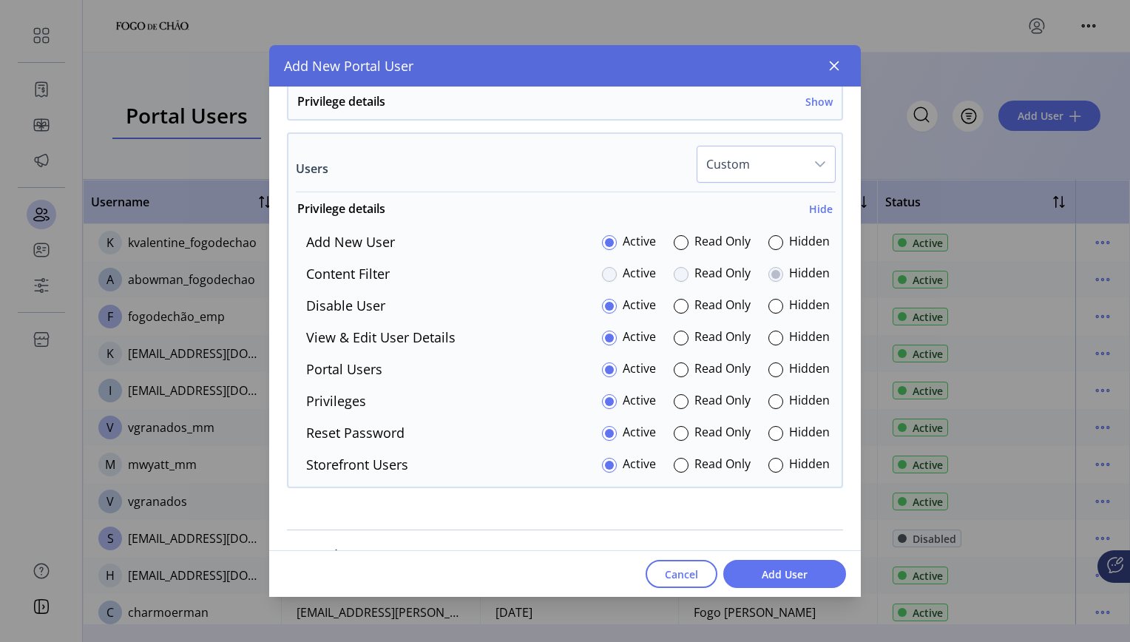
scroll to position [1647, 0]
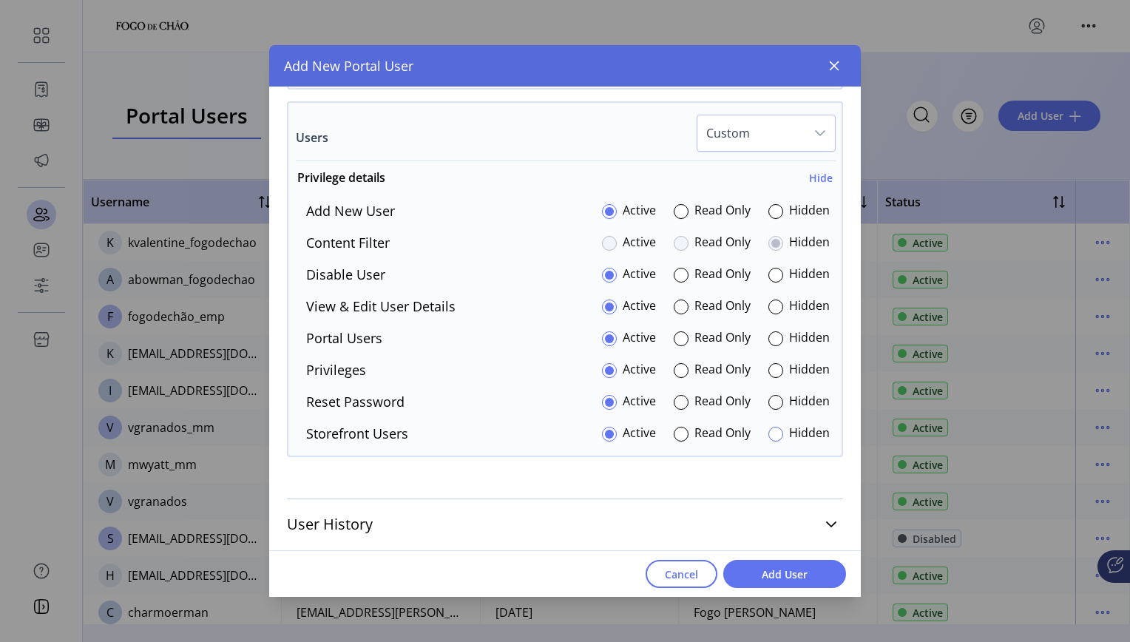
click at [768, 432] on div at bounding box center [775, 434] width 15 height 15
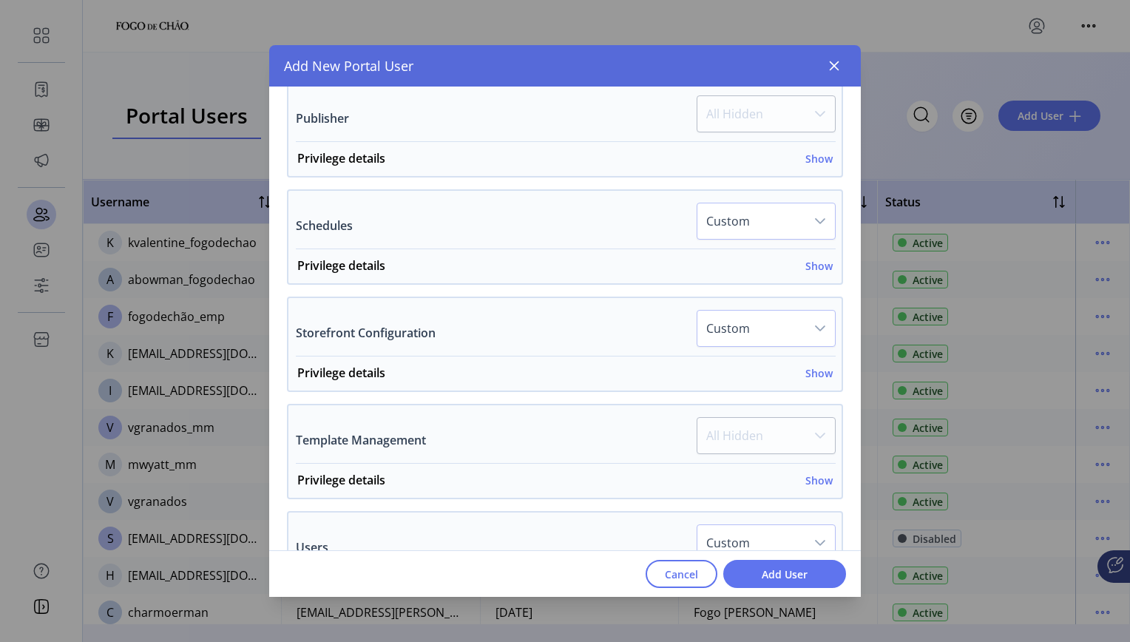
scroll to position [1232, 0]
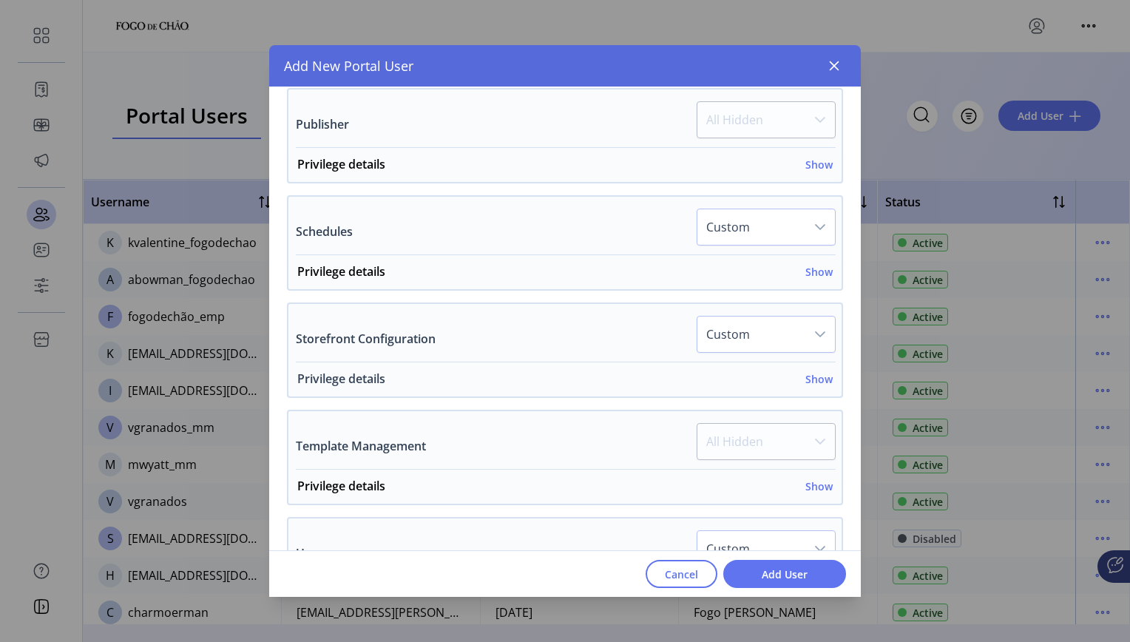
click at [816, 379] on h6 "Show" at bounding box center [818, 379] width 27 height 16
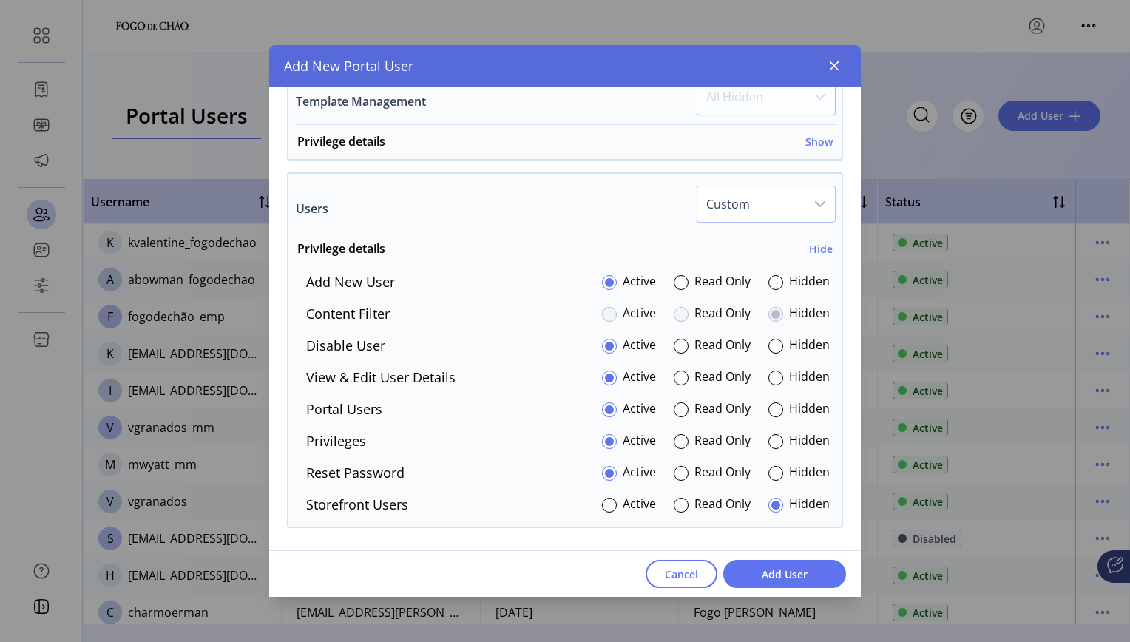
scroll to position [2066, 0]
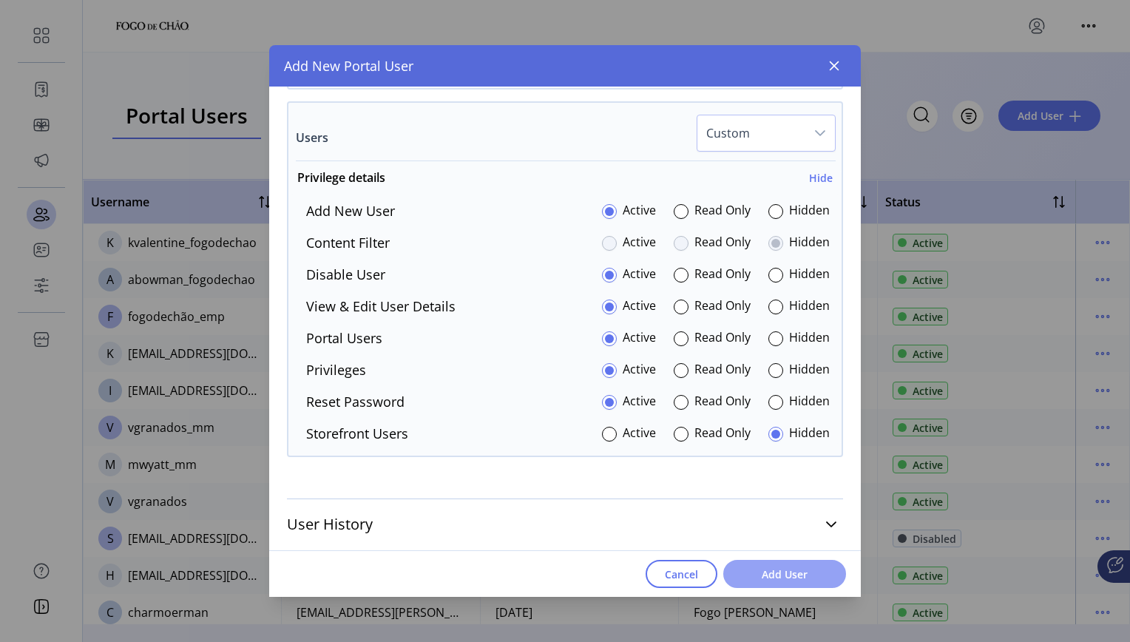
click at [781, 578] on span "Add User" at bounding box center [784, 574] width 84 height 16
click at [781, 578] on p-button "Add User" at bounding box center [784, 574] width 123 height 28
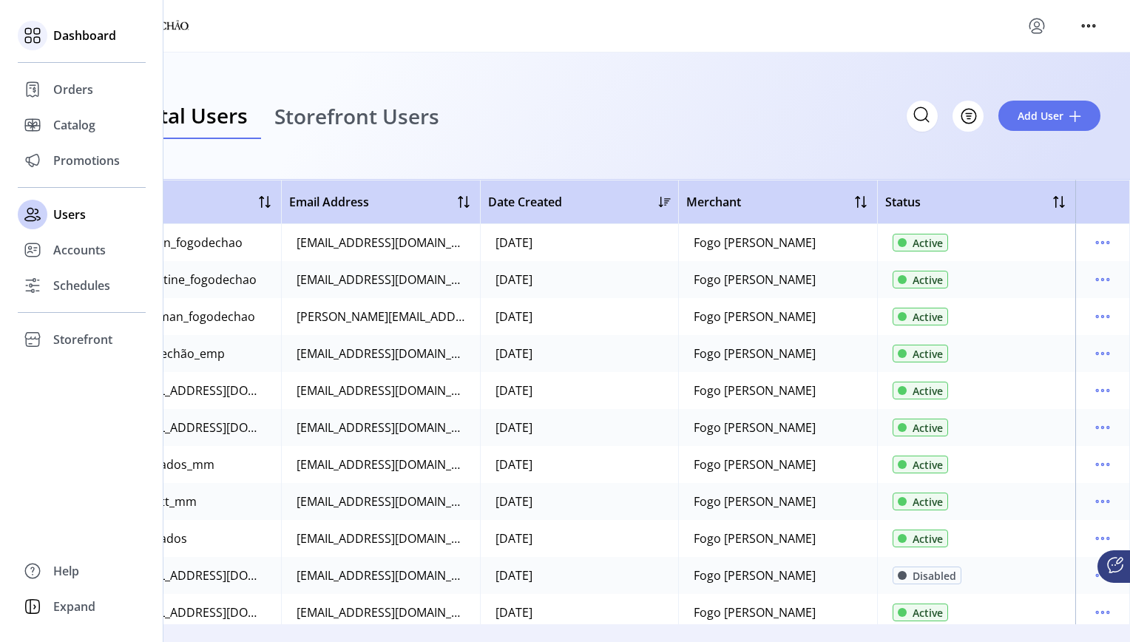
click at [64, 38] on span "Dashboard" at bounding box center [84, 36] width 63 height 18
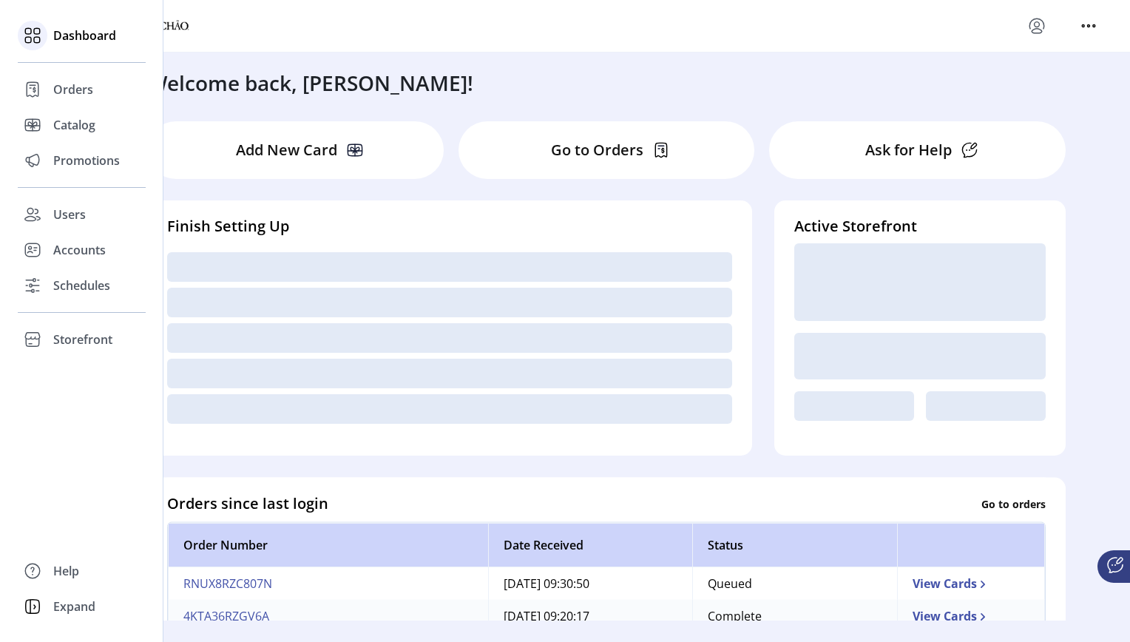
click at [37, 37] on icon at bounding box center [37, 40] width 6 height 6
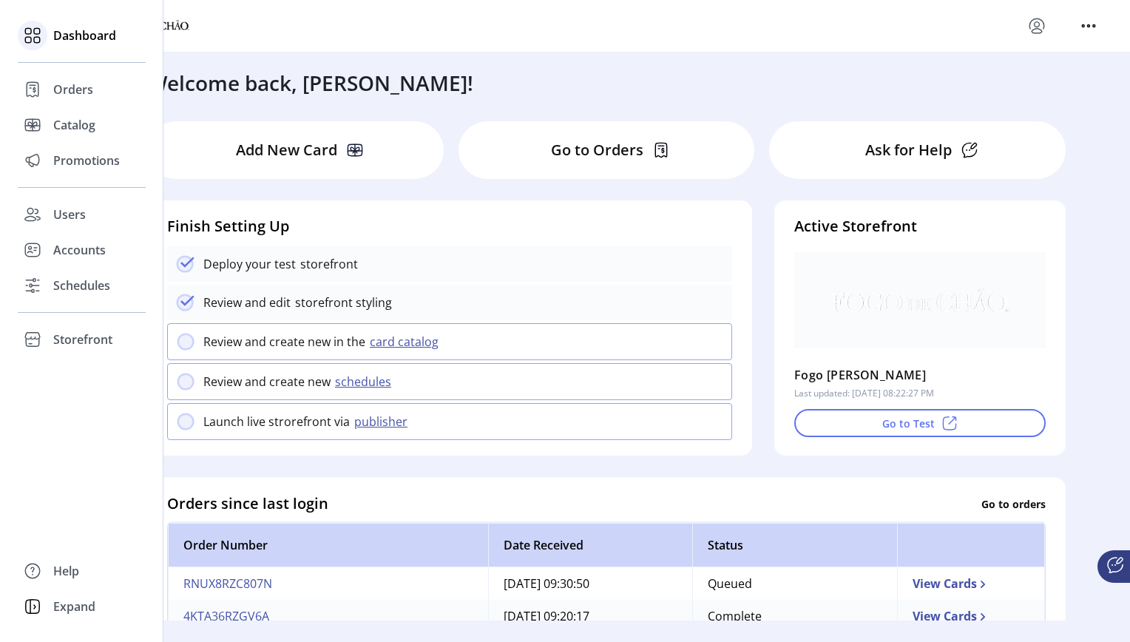
click at [32, 34] on icon at bounding box center [33, 36] width 24 height 24
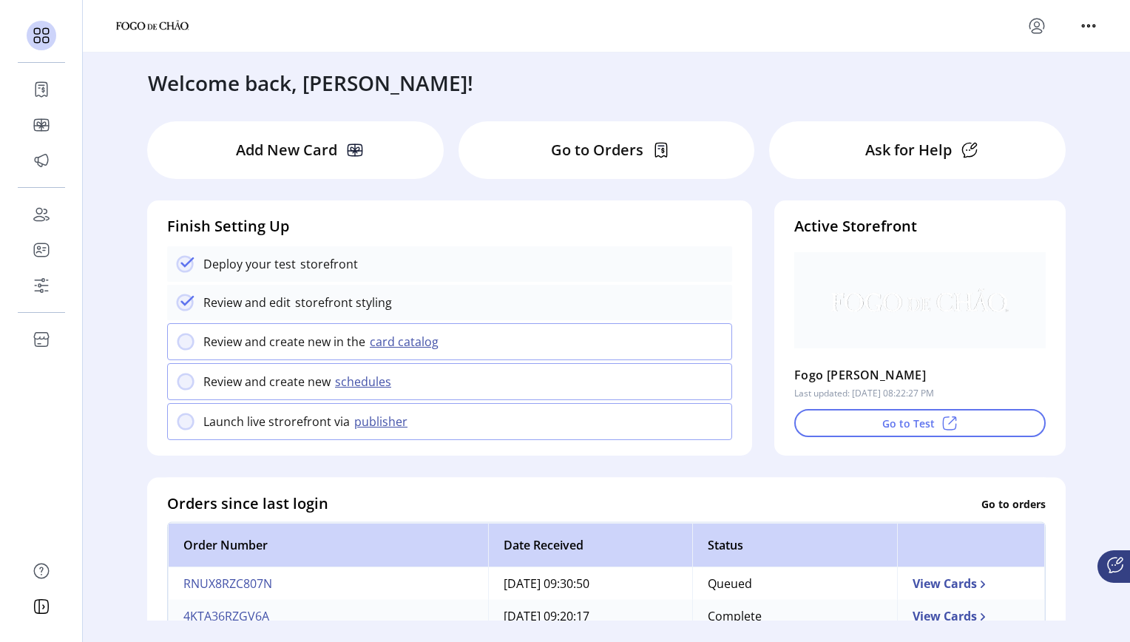
click at [1043, 20] on icon "menu" at bounding box center [1037, 26] width 24 height 24
click at [1012, 87] on span "Sign Out" at bounding box center [983, 84] width 111 height 12
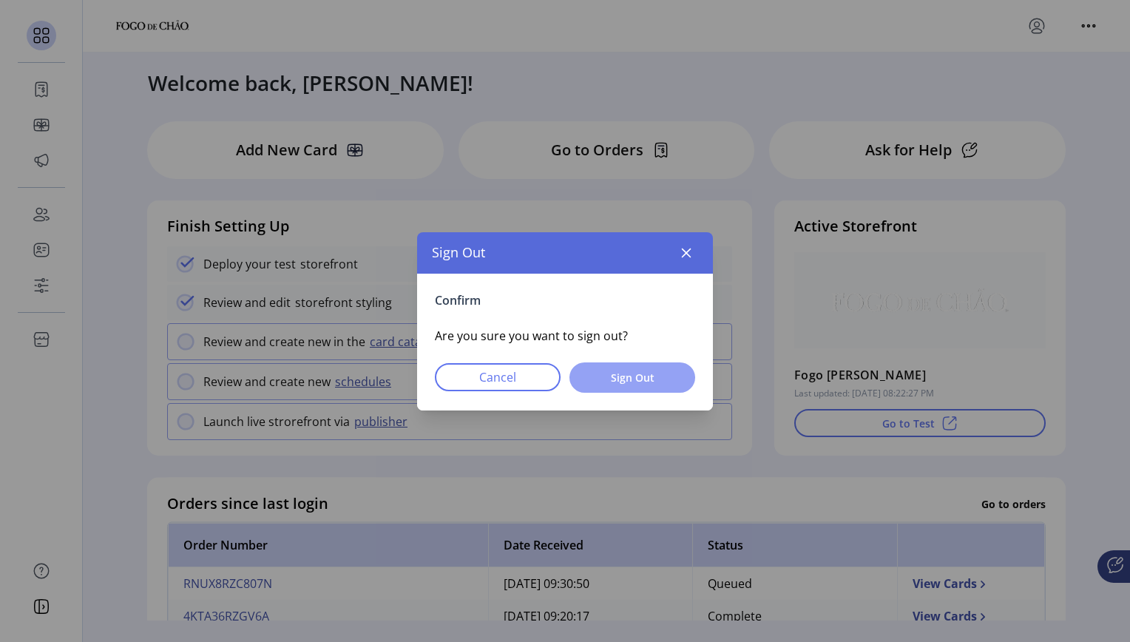
click at [645, 380] on span "Sign Out" at bounding box center [631, 378] width 87 height 16
